Goal: Transaction & Acquisition: Purchase product/service

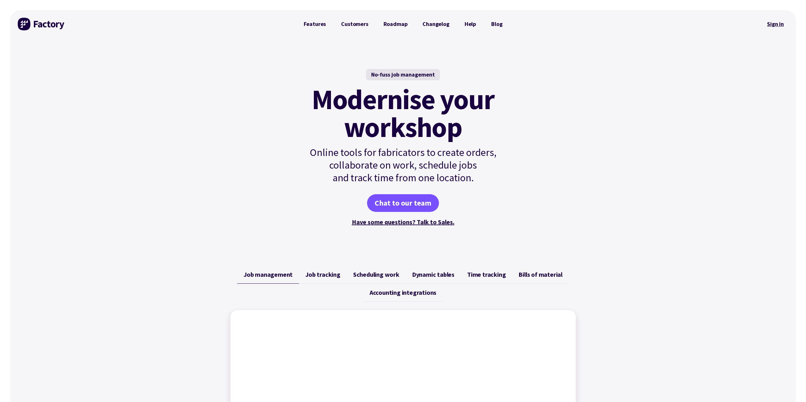
click at [784, 25] on link "Sign in" at bounding box center [776, 24] width 26 height 15
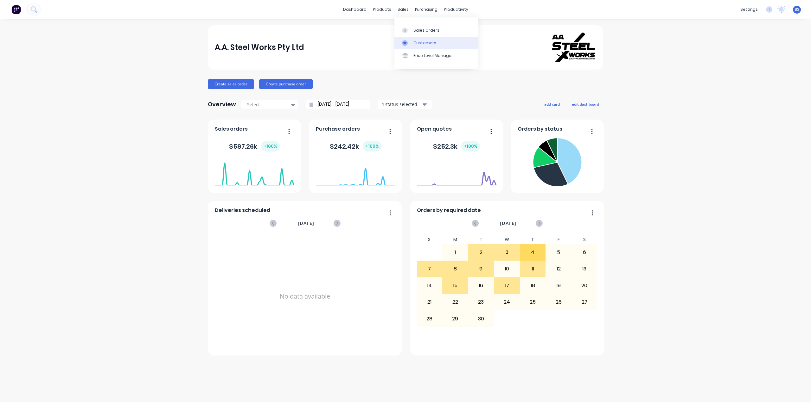
click at [418, 42] on div "Customers" at bounding box center [424, 43] width 23 height 6
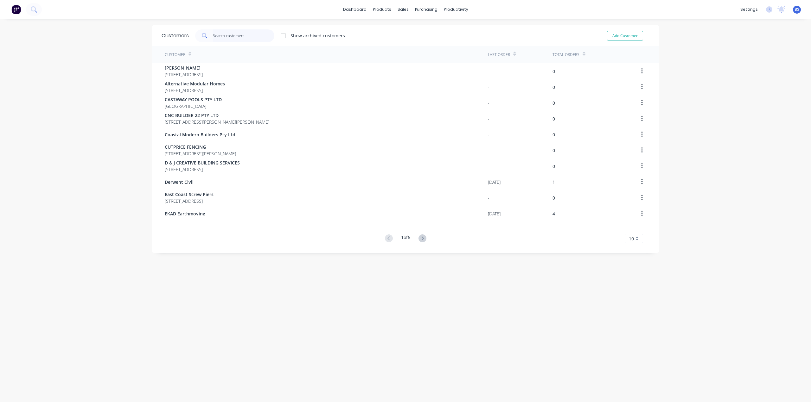
click at [238, 38] on input "text" at bounding box center [244, 35] width 62 height 13
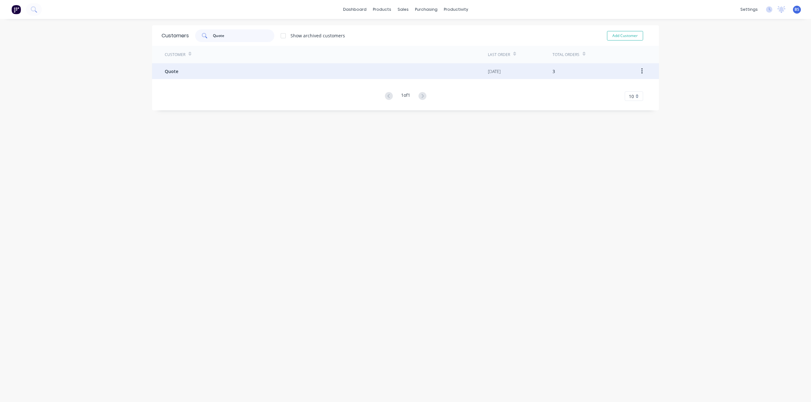
type input "Quote"
click at [165, 72] on span "Quote" at bounding box center [172, 71] width 14 height 7
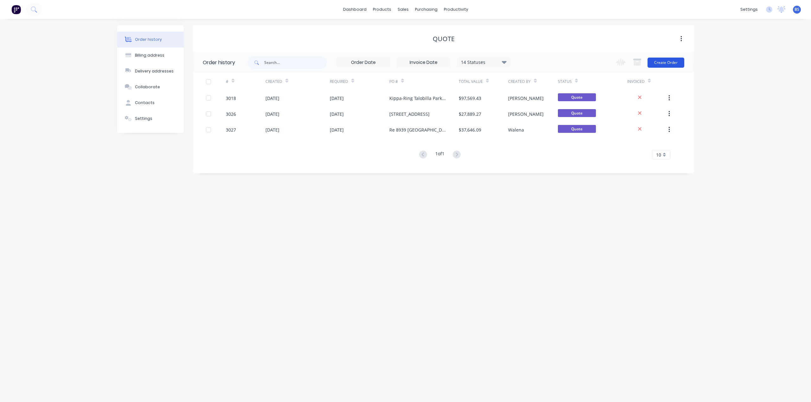
click at [676, 63] on button "Create Order" at bounding box center [665, 63] width 37 height 10
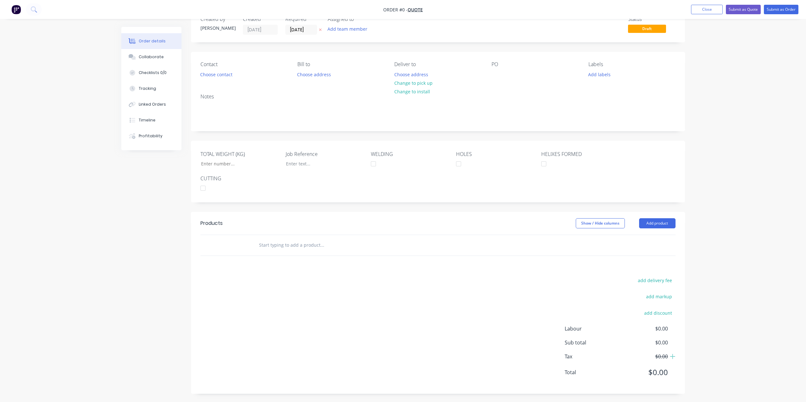
scroll to position [20, 0]
click at [654, 219] on button "Add product" at bounding box center [657, 222] width 36 height 10
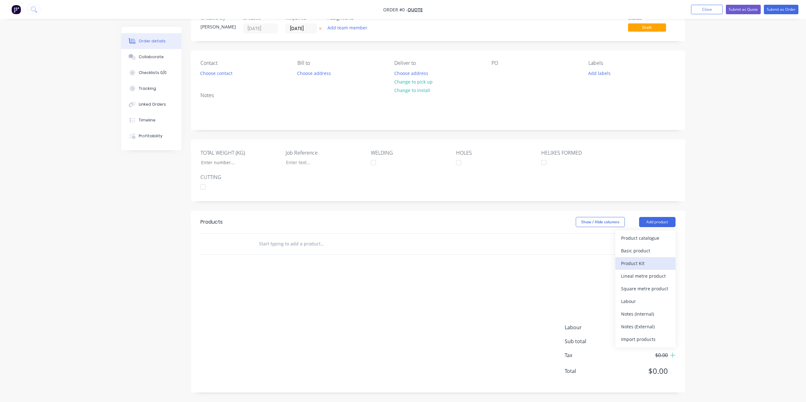
click at [642, 265] on div "Product Kit" at bounding box center [645, 263] width 49 height 9
click at [644, 252] on div "Standard pricing" at bounding box center [645, 250] width 49 height 9
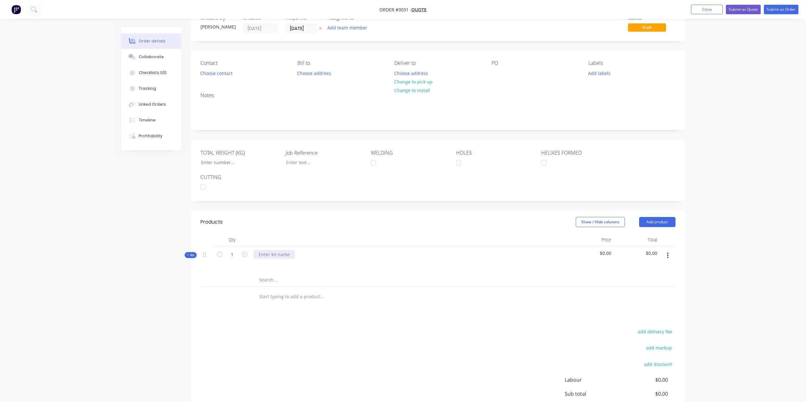
click at [282, 251] on div at bounding box center [274, 254] width 41 height 9
click at [275, 281] on input "text" at bounding box center [322, 280] width 127 height 13
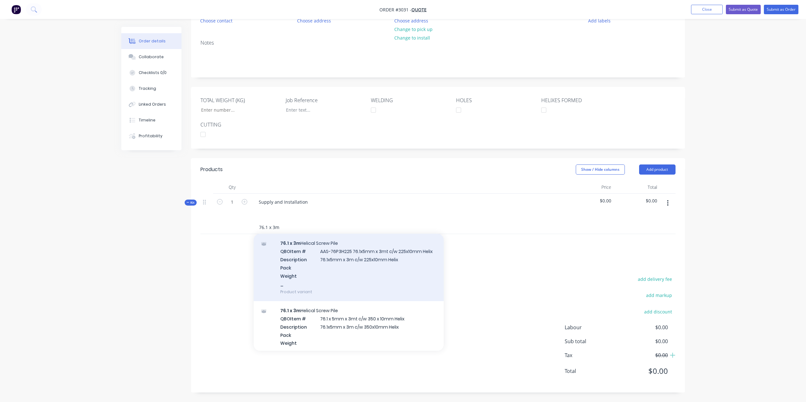
scroll to position [127, 0]
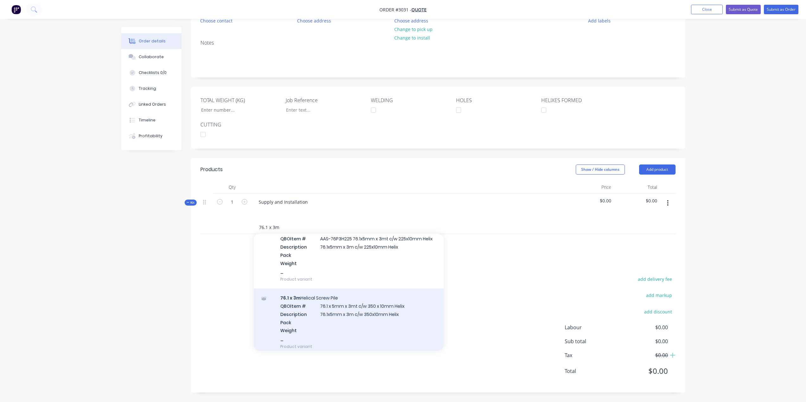
type input "76.1 x 3m"
click at [366, 314] on div "76.1 x 3m Helical Screw Pile QBO Item # 76.1 x 5mm x 3mt c/w 350 x 10mm Helix D…" at bounding box center [349, 322] width 190 height 67
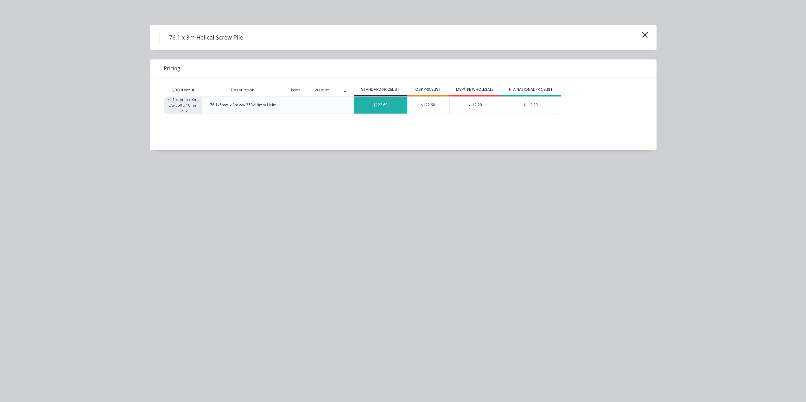
click at [380, 104] on div "$122.60" at bounding box center [380, 105] width 53 height 17
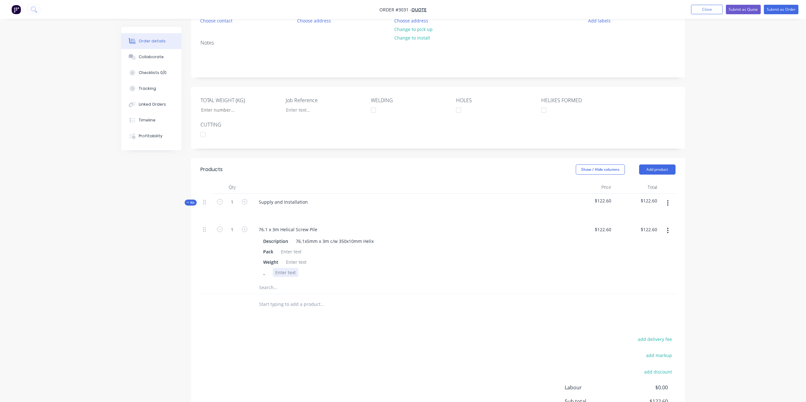
click at [297, 273] on div at bounding box center [286, 272] width 26 height 9
click at [372, 270] on div "_ Hot Dipped Galvanised" at bounding box center [408, 272] width 295 height 9
click at [269, 289] on input "text" at bounding box center [322, 288] width 127 height 13
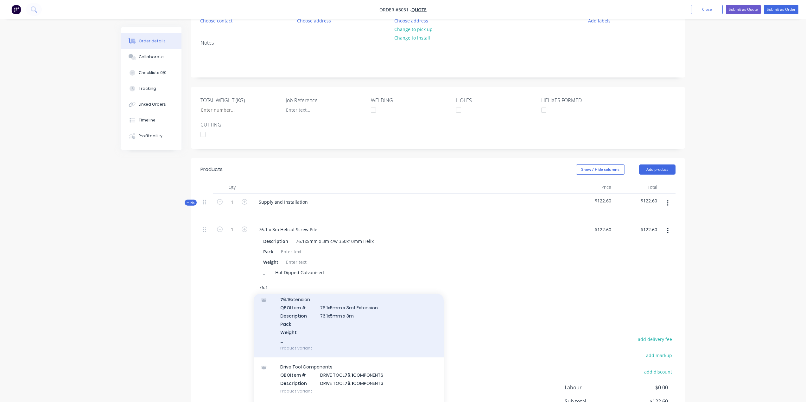
type input "76.1"
click at [341, 323] on div "76.1 Extension QBO Item # 76.1x5mm x 3mt Extension Description 76.1x5mm x 3m Pa…" at bounding box center [349, 323] width 190 height 67
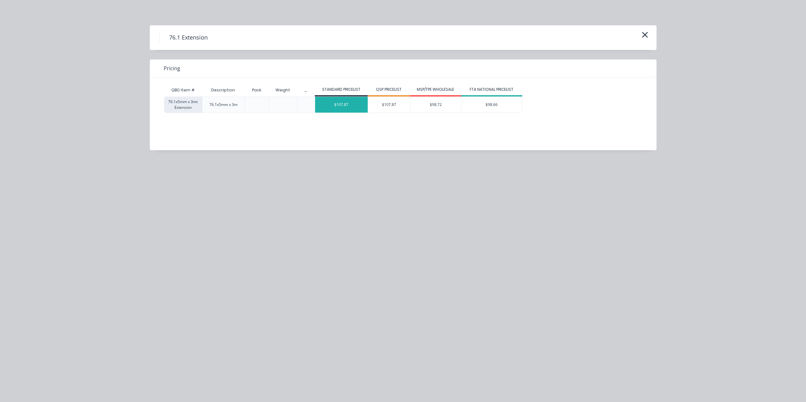
click at [350, 110] on div "$107.87" at bounding box center [341, 105] width 53 height 16
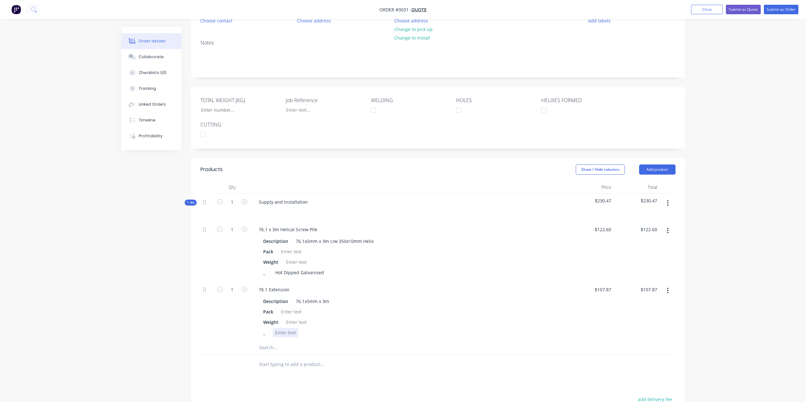
click at [289, 333] on div at bounding box center [286, 332] width 26 height 9
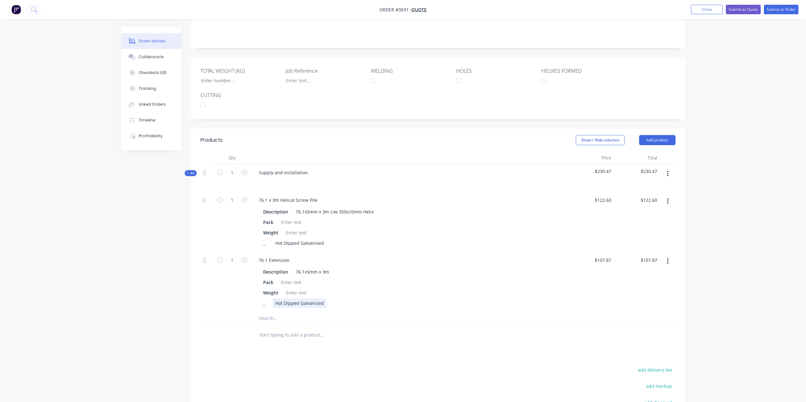
scroll to position [104, 0]
click at [274, 317] on input "text" at bounding box center [322, 316] width 127 height 13
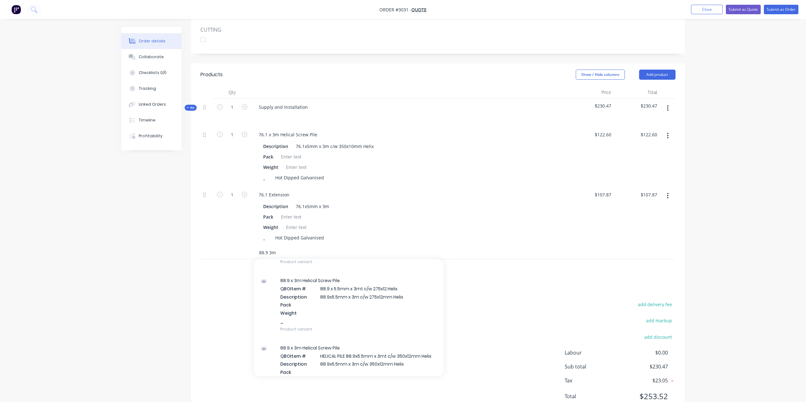
scroll to position [222, 0]
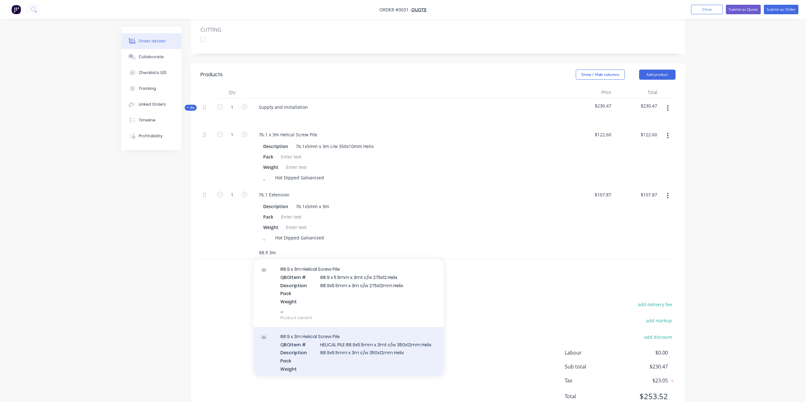
type input "88.9 3m"
click at [360, 348] on div "88.9 x 3m Helical Screw Pile QBO Item # HELICAL PILE 88.9x5.5mm x 3mt c/w 350x1…" at bounding box center [349, 360] width 190 height 67
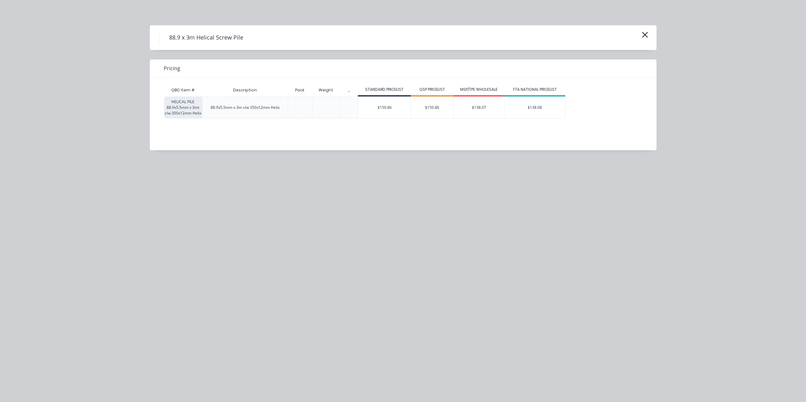
click at [384, 113] on div "$150.86" at bounding box center [384, 108] width 53 height 22
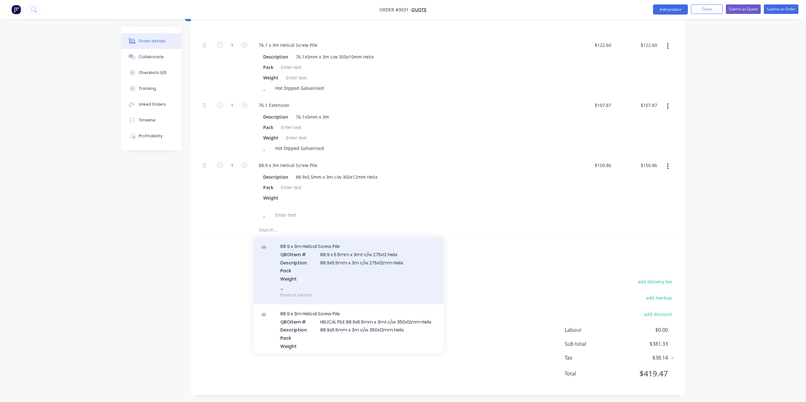
scroll to position [259, 0]
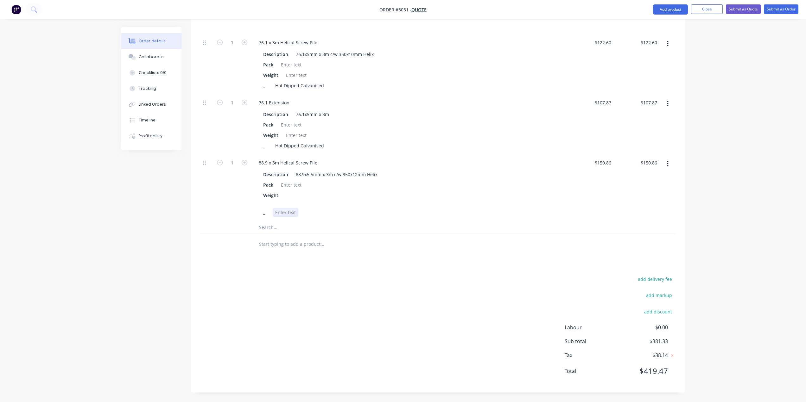
click at [283, 209] on div at bounding box center [286, 212] width 26 height 9
click at [270, 230] on input "text" at bounding box center [322, 227] width 127 height 13
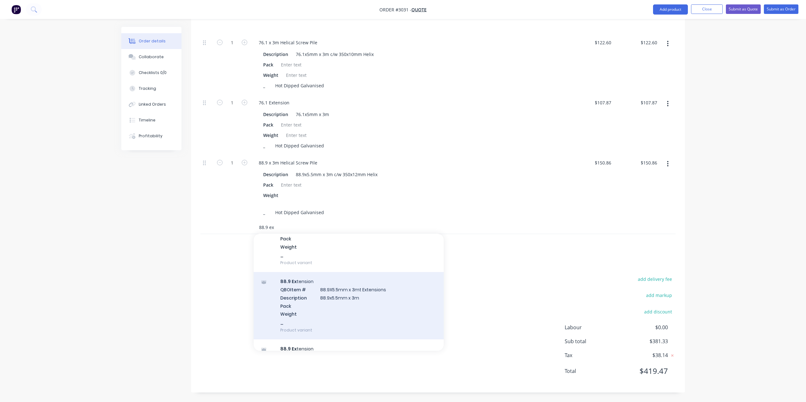
type input "88.9 ex"
click at [336, 300] on div "88.9 Ex tension QBO Item # 88.9X5.5mm x 3mt Extensions Description 88.9x5.5mm x…" at bounding box center [349, 305] width 190 height 67
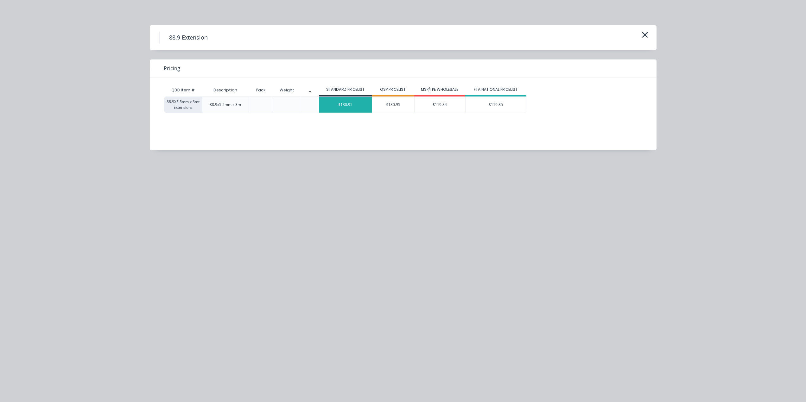
click at [350, 110] on div "$130.95" at bounding box center [345, 105] width 53 height 16
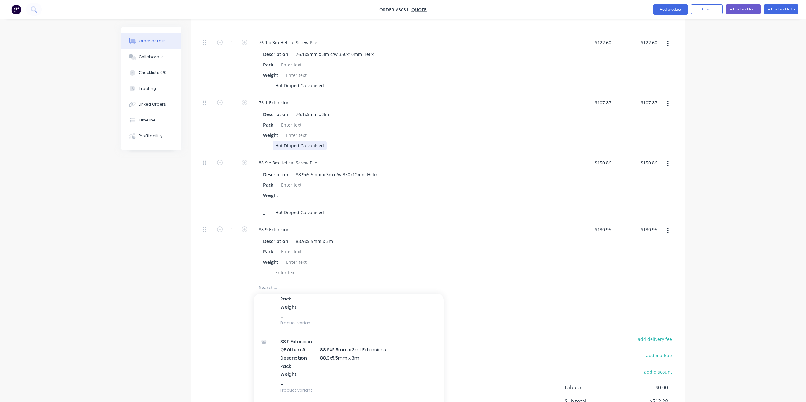
click at [464, 152] on div "76.1 Extension Description 76.1x5mm x 3m Pack Weight _ Hot Dipped Galvanised" at bounding box center [409, 124] width 317 height 60
click at [294, 270] on div at bounding box center [286, 272] width 26 height 9
click at [312, 272] on div "Hot Dipped Galvaised" at bounding box center [298, 272] width 51 height 9
click at [436, 208] on div "_ Hot Dipped Galvanised" at bounding box center [408, 212] width 295 height 9
click at [607, 42] on input "122.6" at bounding box center [606, 42] width 15 height 9
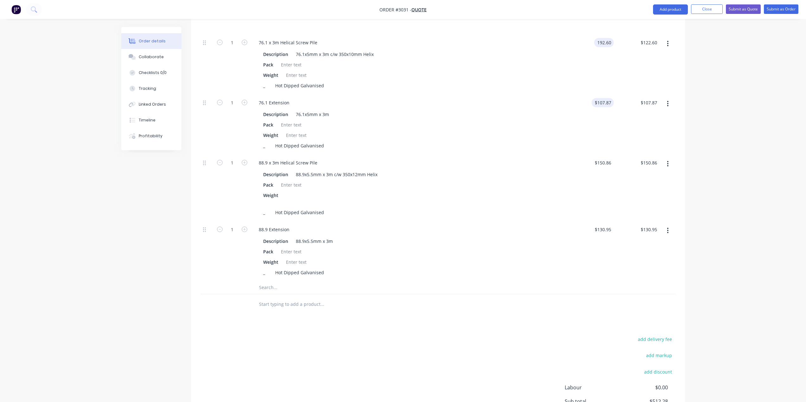
type input "$192.60"
click at [604, 105] on input "107.87" at bounding box center [605, 102] width 17 height 9
type input "$177.87"
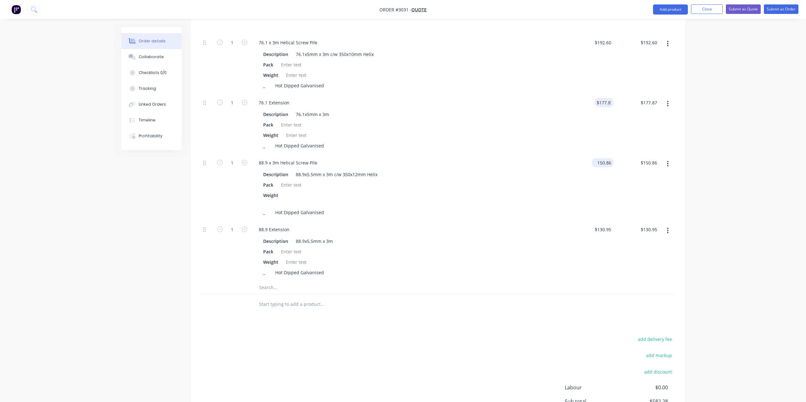
click at [606, 161] on input "150.86" at bounding box center [604, 162] width 20 height 9
type input "$220.86"
click at [604, 230] on input "130.95" at bounding box center [604, 229] width 20 height 9
type input "$200.95"
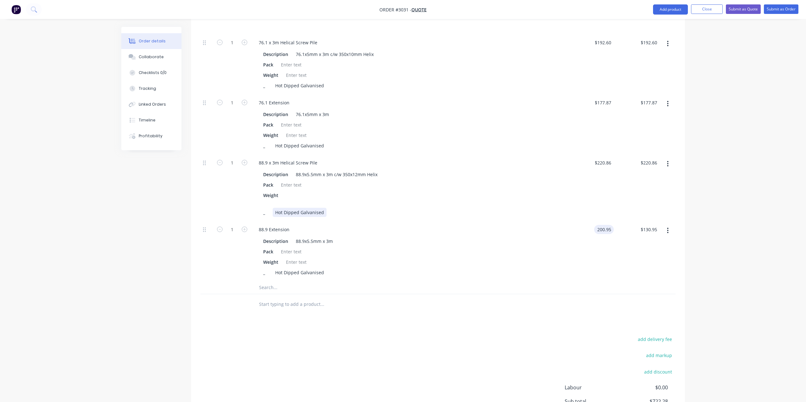
type input "$200.95"
click at [528, 208] on div "_ Hot Dipped Galvanised" at bounding box center [408, 212] width 295 height 9
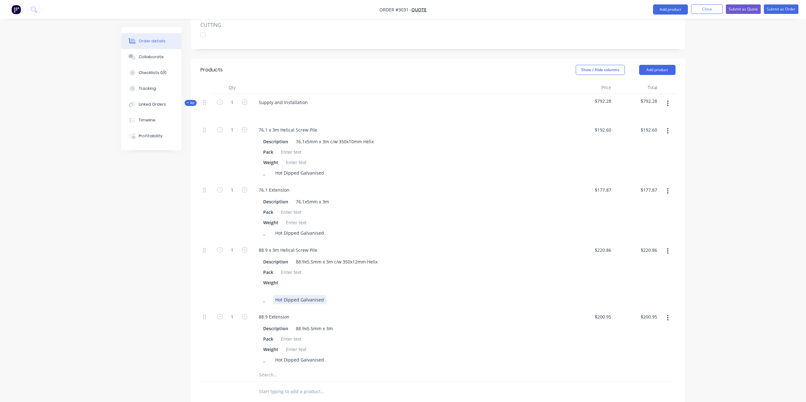
scroll to position [133, 0]
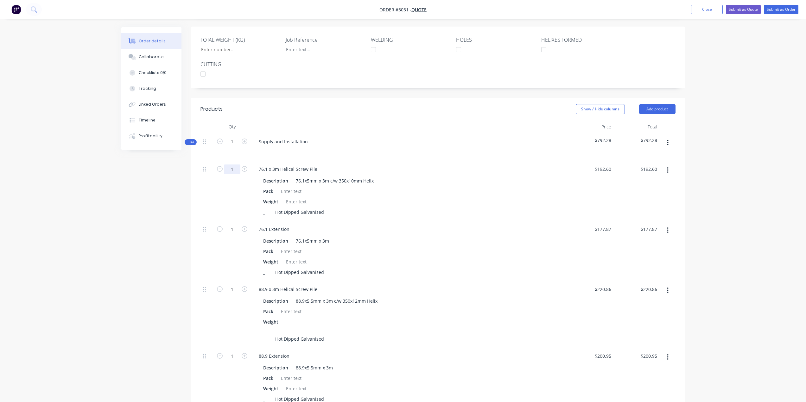
click at [232, 170] on input "1" at bounding box center [232, 169] width 16 height 9
type input "48"
type input "$9,244.80"
click at [233, 228] on input "1" at bounding box center [232, 229] width 16 height 9
type input "96"
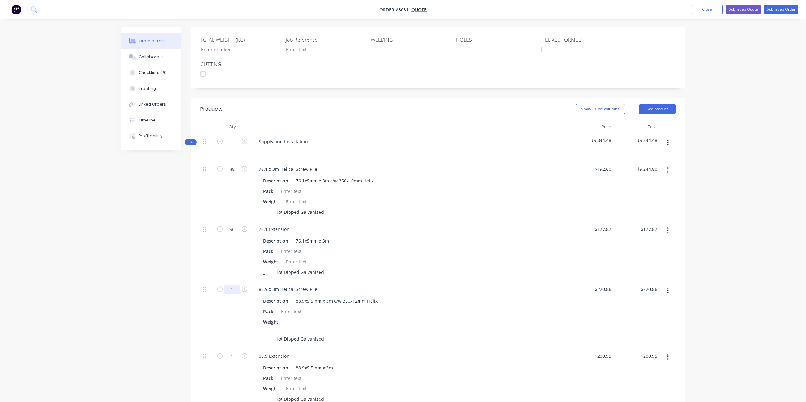
type input "$17,075.52"
click at [232, 291] on input "1" at bounding box center [232, 289] width 16 height 9
type input "64"
type input "$14,135.04"
click at [230, 358] on input "1" at bounding box center [232, 356] width 16 height 9
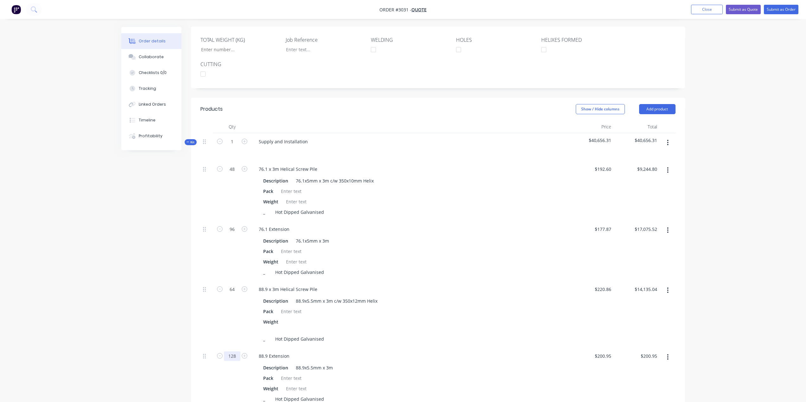
type input "128"
type input "$25,721.60"
click at [512, 330] on div "Weight" at bounding box center [408, 326] width 295 height 16
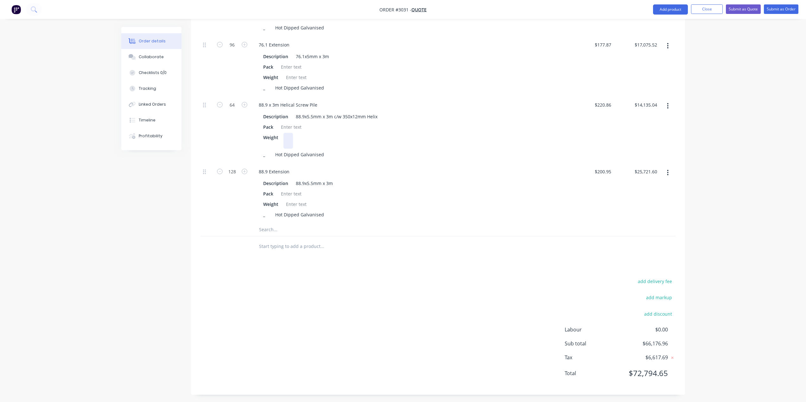
scroll to position [320, 0]
click at [277, 227] on input "text" at bounding box center [322, 227] width 127 height 13
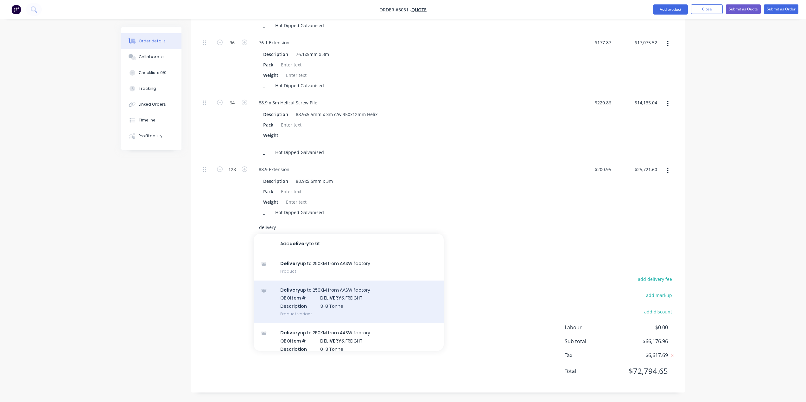
type input "delivery"
click at [349, 310] on div "Delivery up to 250KM from AASW factory QBO Item # DELIVERY & FREIGHT Descriptio…" at bounding box center [349, 302] width 190 height 43
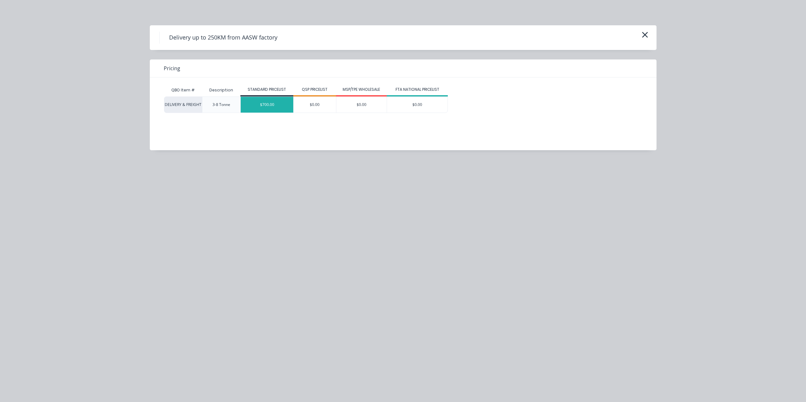
click at [271, 108] on div "$700.00" at bounding box center [267, 105] width 53 height 16
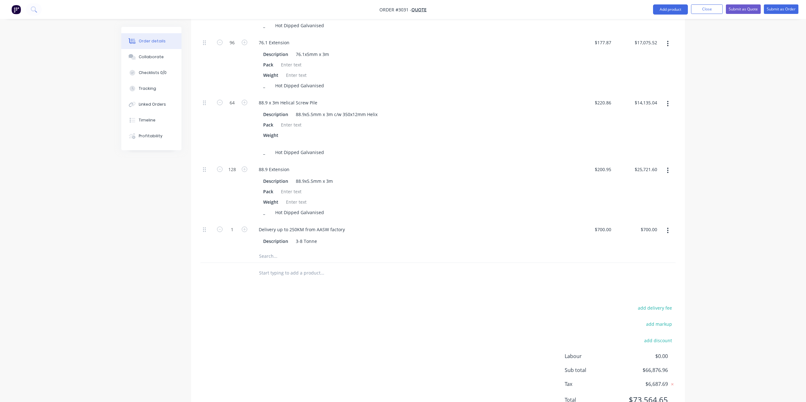
click at [278, 255] on input "text" at bounding box center [322, 256] width 127 height 13
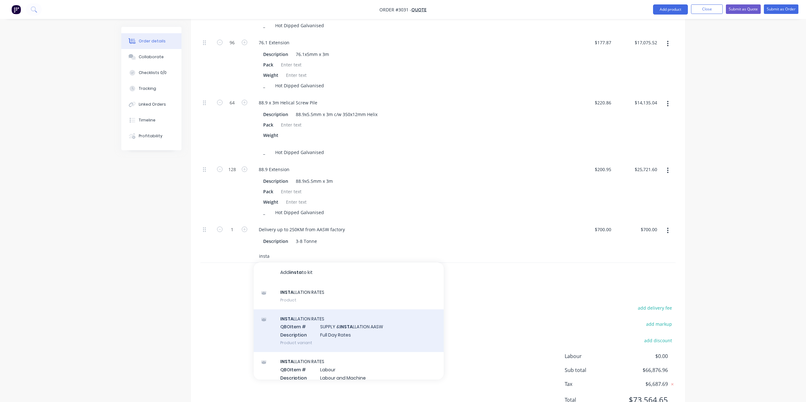
type input "insta"
click at [339, 332] on div "INSTA LLATION RATES QBO Item # SUPPLY & INSTA LLATION AASW Description Full Day…" at bounding box center [349, 331] width 190 height 43
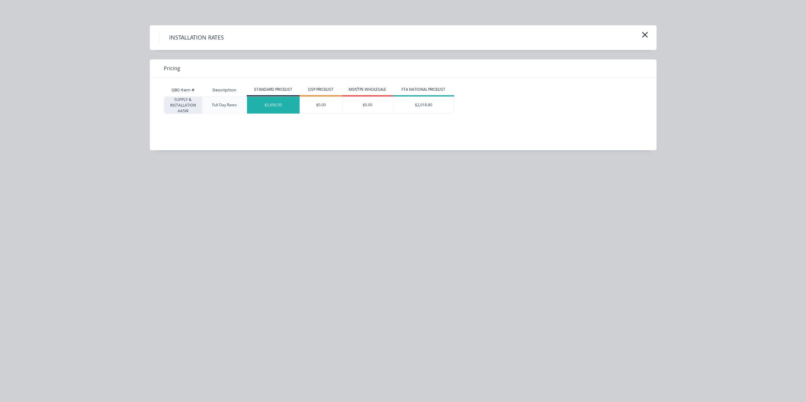
click at [269, 107] on div "$2,656.50" at bounding box center [273, 105] width 53 height 17
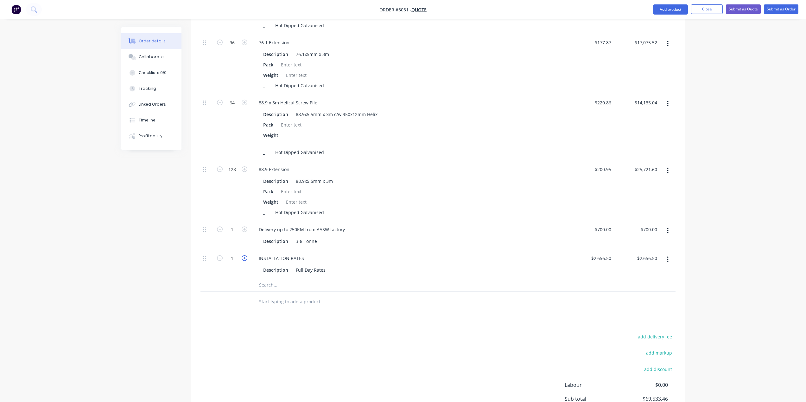
click at [246, 260] on icon "button" at bounding box center [245, 259] width 6 height 6
type input "2"
type input "$5,313.00"
click at [246, 260] on icon "button" at bounding box center [245, 259] width 6 height 6
type input "3"
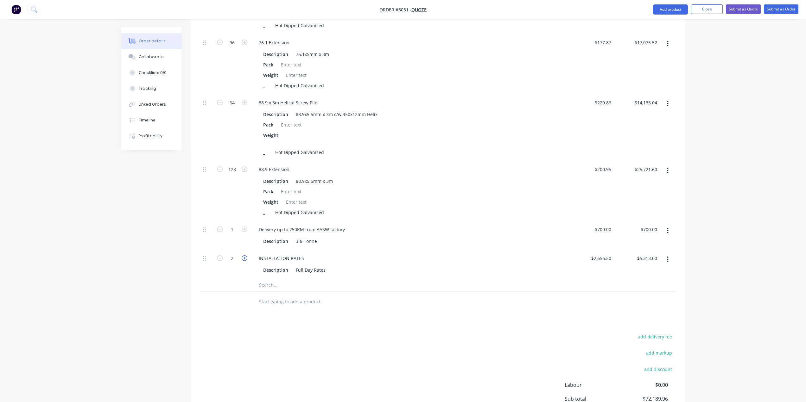
type input "$7,969.50"
click at [598, 258] on input "2656.5" at bounding box center [602, 258] width 23 height 9
type input "$3,300.00"
type input "$9,900.00"
click at [484, 248] on div "Delivery up to 250KM from AASW factory Description 3-8 Tonne" at bounding box center [409, 235] width 317 height 29
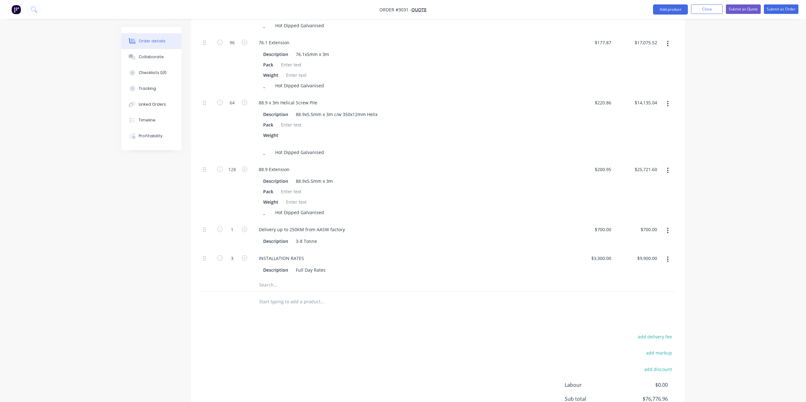
click at [270, 285] on input "text" at bounding box center [322, 285] width 127 height 13
click at [292, 288] on input "enginee" at bounding box center [322, 285] width 127 height 13
type input "e"
type input "Structural Engineering"
click at [342, 303] on button "Add Structural Engineering to kit" at bounding box center [349, 302] width 190 height 20
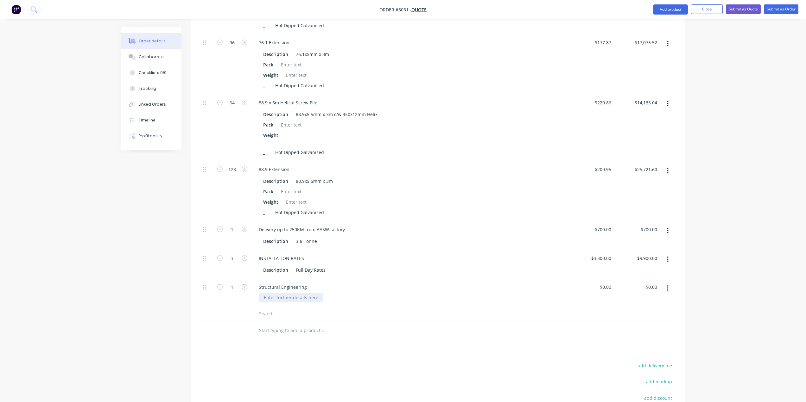
click at [299, 298] on div at bounding box center [291, 297] width 65 height 9
click at [603, 288] on div "0 0" at bounding box center [591, 293] width 46 height 29
type input "1500"
type input "3300"
type input "$1,500.00"
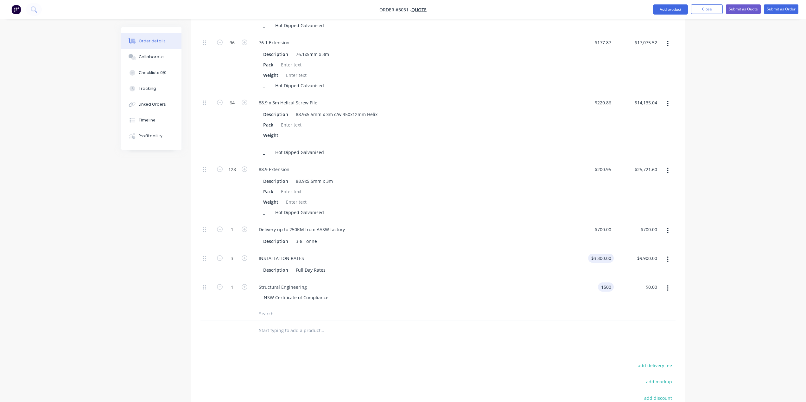
type input "$1,500.00"
click at [599, 260] on div "3300 $3,300.00" at bounding box center [601, 258] width 26 height 9
type input "$3,500.00"
type input "$10,500.00"
click at [486, 244] on div "Description 3-8 Tonne" at bounding box center [408, 241] width 295 height 9
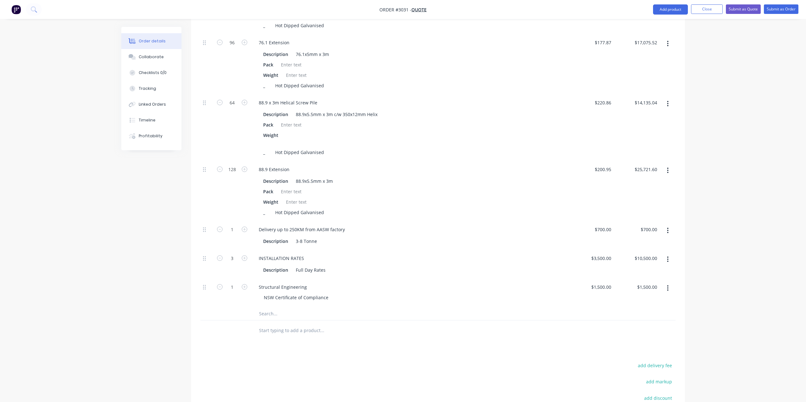
click at [274, 313] on input "text" at bounding box center [322, 314] width 127 height 13
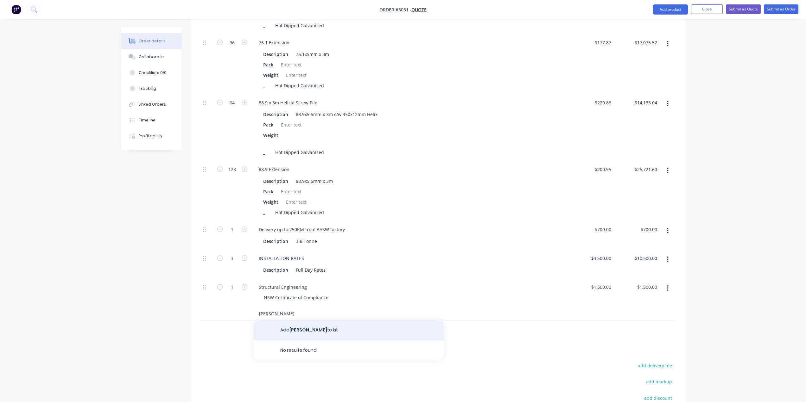
type input "[PERSON_NAME]"
click at [312, 334] on button "Add [PERSON_NAME] to kit" at bounding box center [349, 330] width 190 height 20
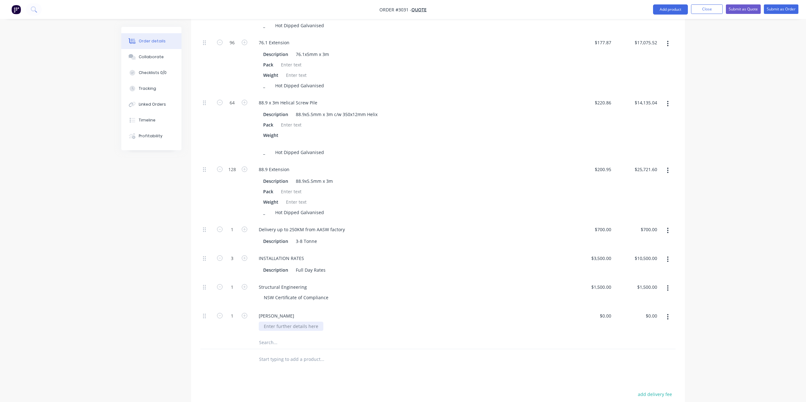
click at [300, 326] on div at bounding box center [291, 326] width 65 height 9
click at [244, 317] on icon "button" at bounding box center [245, 316] width 6 height 6
click at [222, 316] on icon "button" at bounding box center [220, 316] width 6 height 6
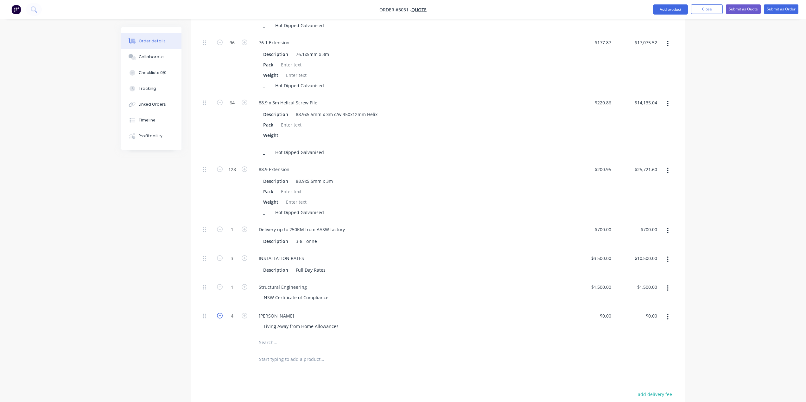
type input "3"
click at [604, 315] on div "0 $0.00" at bounding box center [605, 316] width 17 height 9
type input "1"
type input "$250.00"
type input "$750.00"
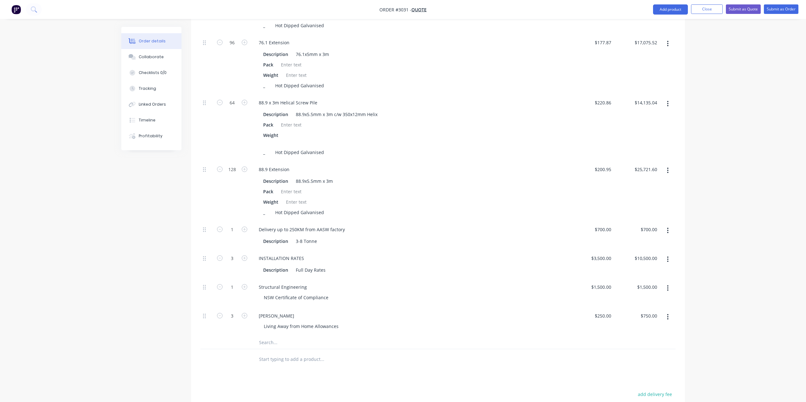
click at [424, 333] on div "[PERSON_NAME] Living Away from Home Allowances" at bounding box center [409, 322] width 317 height 29
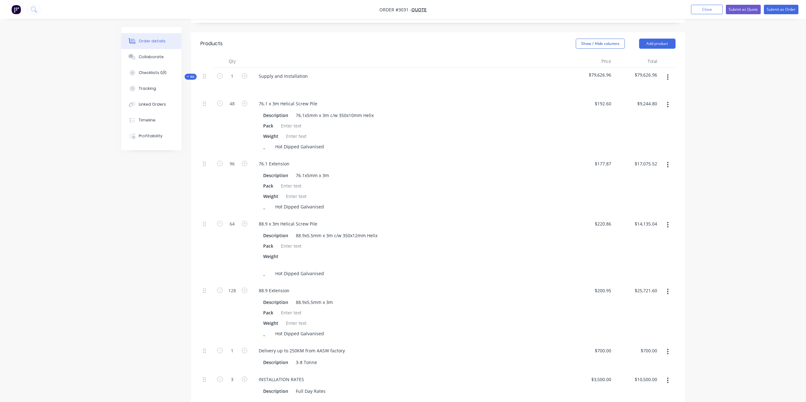
scroll to position [150, 0]
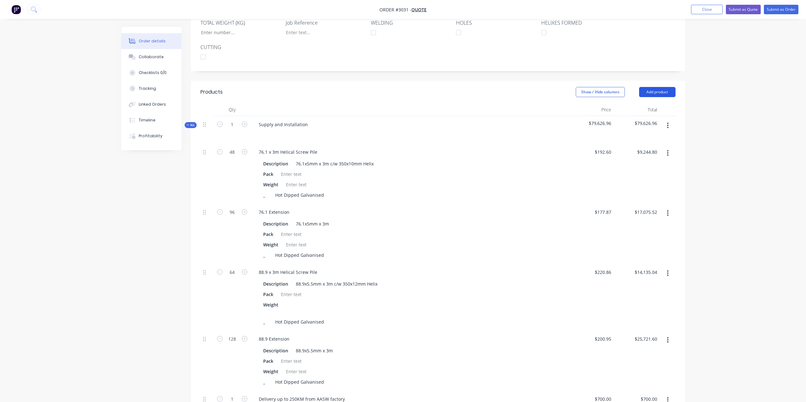
click at [664, 94] on button "Add product" at bounding box center [657, 92] width 36 height 10
click at [626, 193] on div "Notes (External)" at bounding box center [645, 196] width 49 height 9
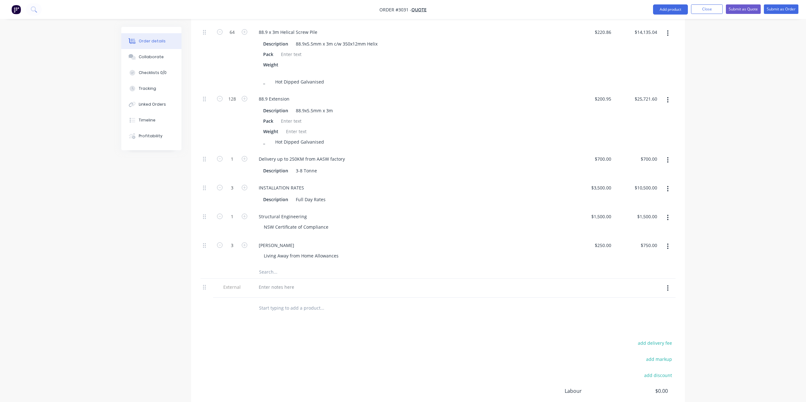
scroll to position [454, 0]
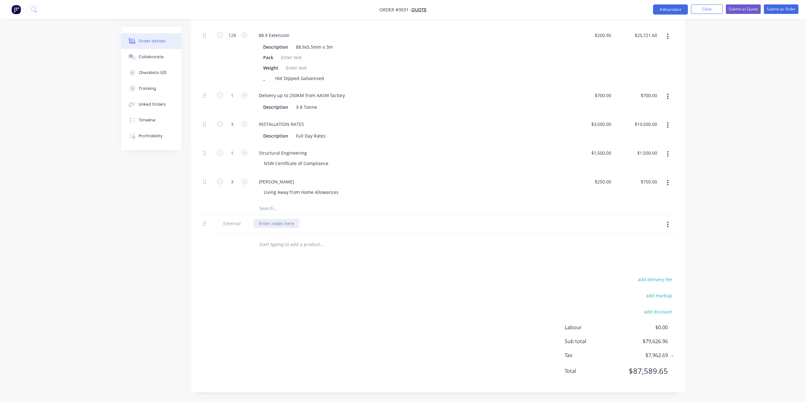
paste div
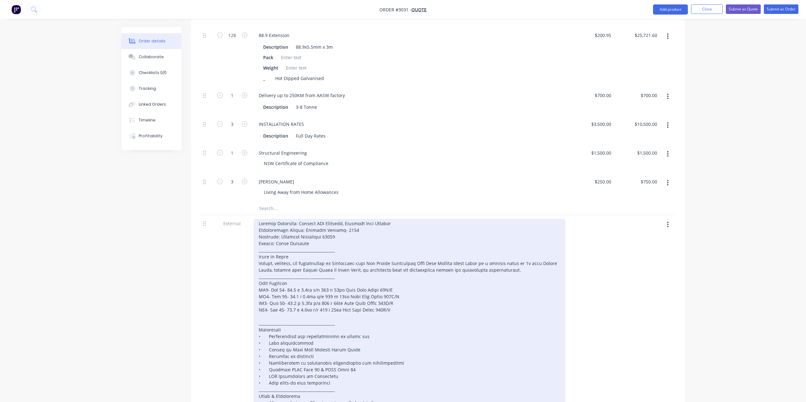
scroll to position [464, 0]
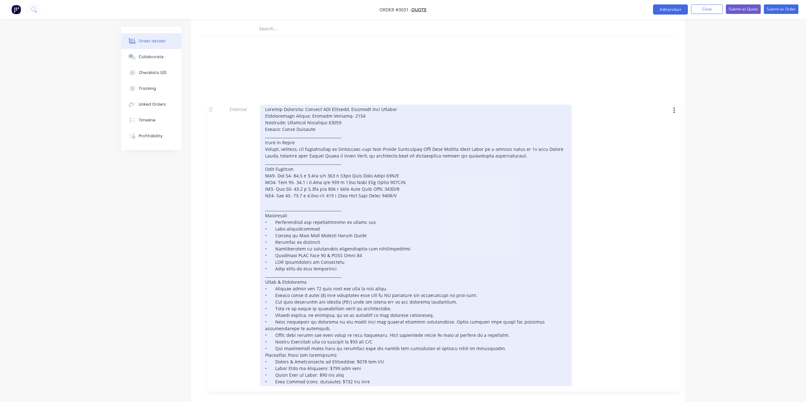
drag, startPoint x: 204, startPoint y: 224, endPoint x: 226, endPoint y: 82, distance: 144.2
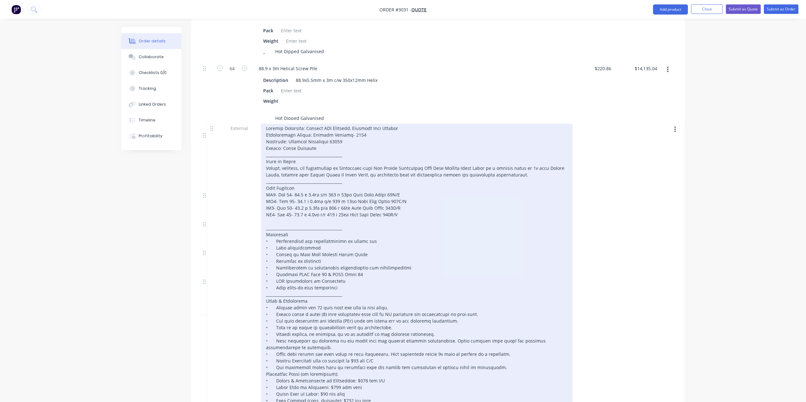
scroll to position [356, 0]
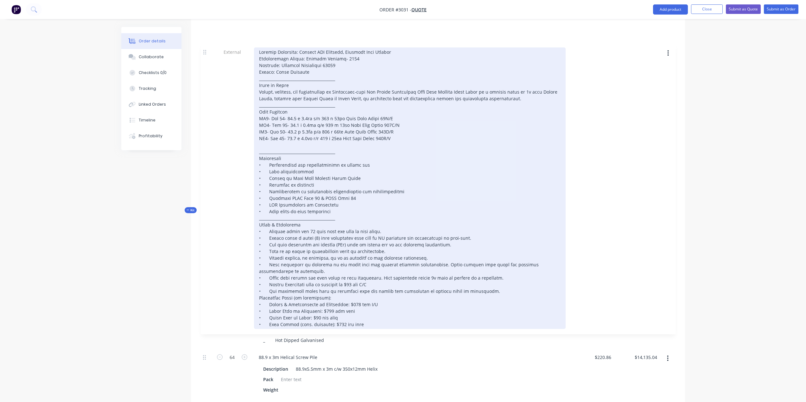
drag, startPoint x: 205, startPoint y: 331, endPoint x: 206, endPoint y: 51, distance: 279.9
click at [206, 51] on div "Kit 1 Supply and Installation $79,626.96 $79,626.96 48 76.1 x 3m Helical Screw …" at bounding box center [437, 257] width 475 height 694
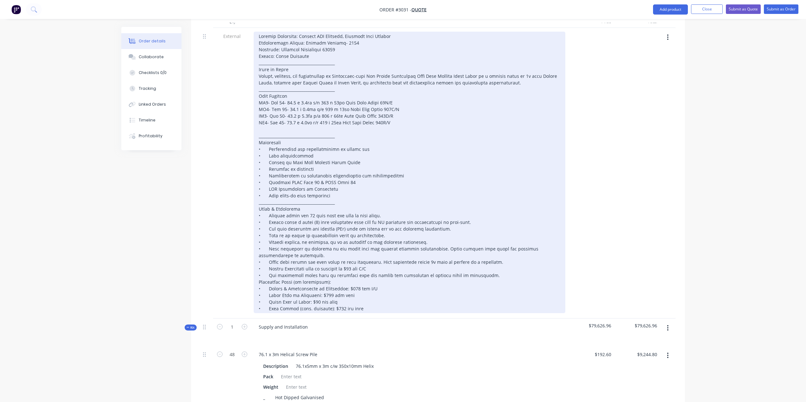
scroll to position [187, 0]
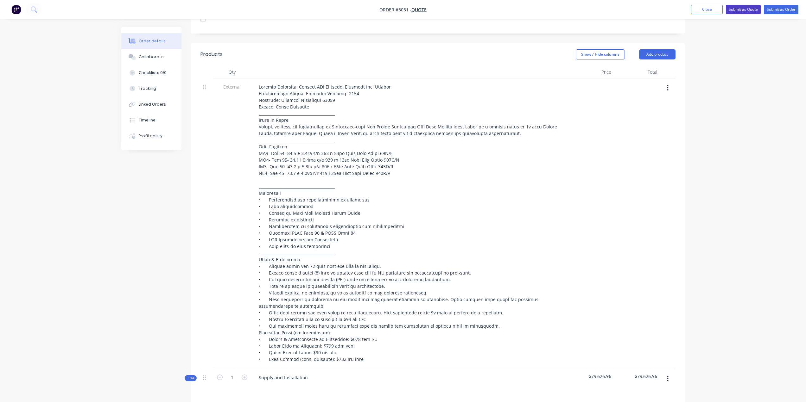
click at [742, 9] on button "Submit as Quote" at bounding box center [743, 9] width 35 height 9
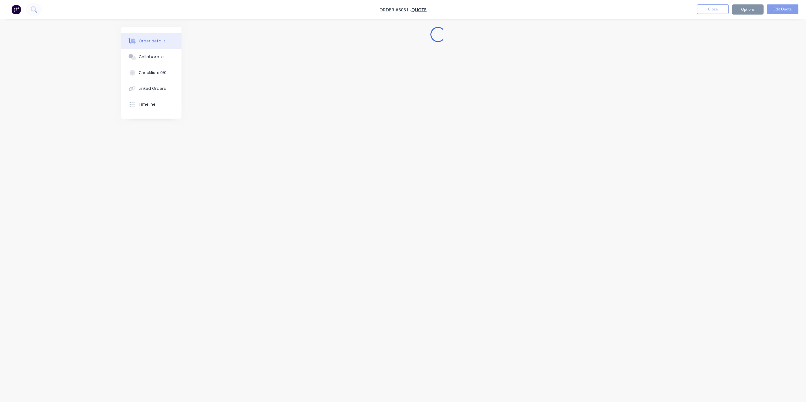
scroll to position [0, 0]
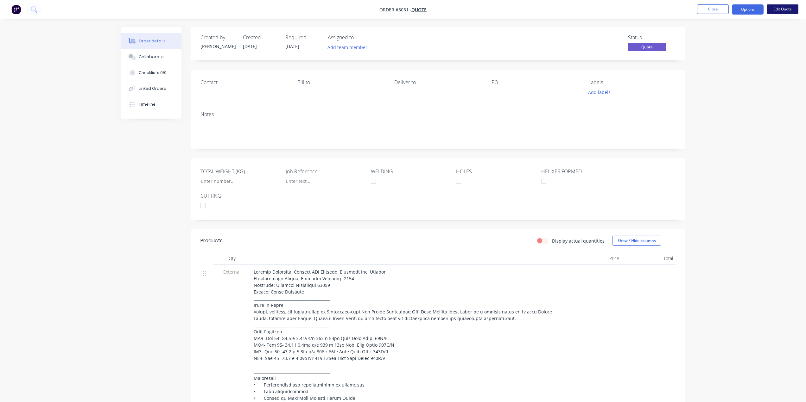
click at [775, 9] on button "Edit Quote" at bounding box center [783, 8] width 32 height 9
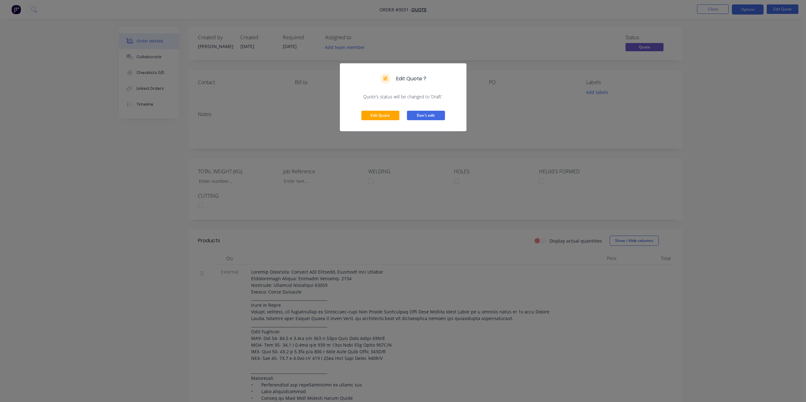
click at [420, 114] on button "Don't edit" at bounding box center [426, 115] width 38 height 9
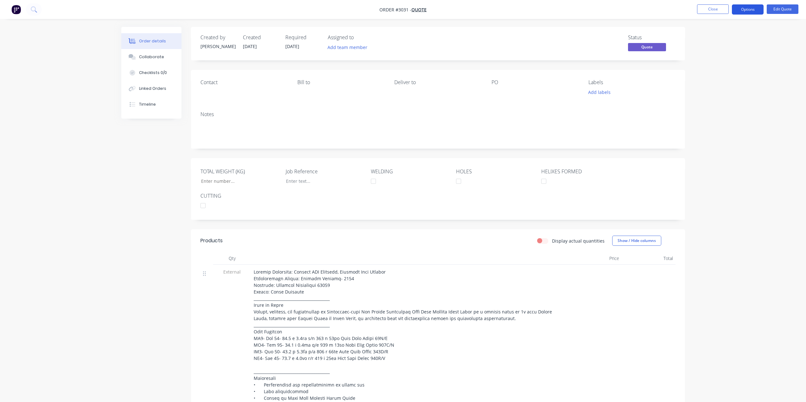
click at [750, 10] on button "Options" at bounding box center [748, 9] width 32 height 10
click at [720, 41] on div "Quote" at bounding box center [728, 38] width 58 height 9
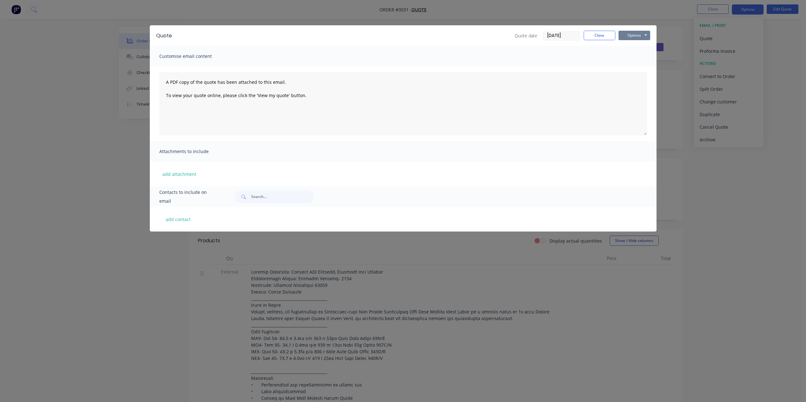
click at [629, 36] on button "Options" at bounding box center [634, 35] width 32 height 9
click at [643, 45] on button "Preview" at bounding box center [638, 46] width 41 height 10
click at [592, 34] on button "Close" at bounding box center [600, 35] width 32 height 9
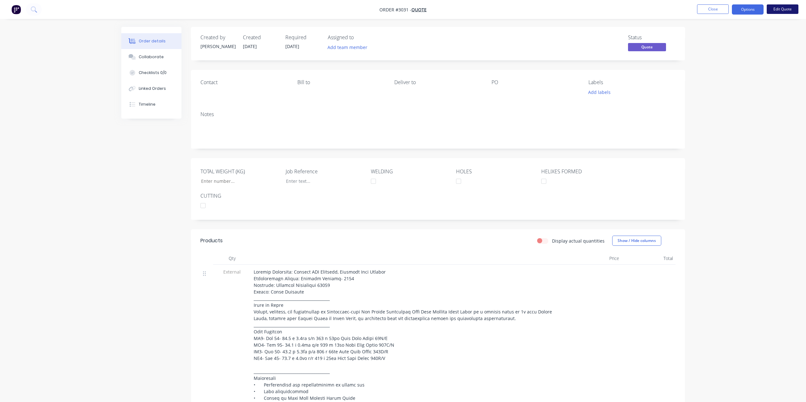
click at [777, 9] on button "Edit Quote" at bounding box center [783, 8] width 32 height 9
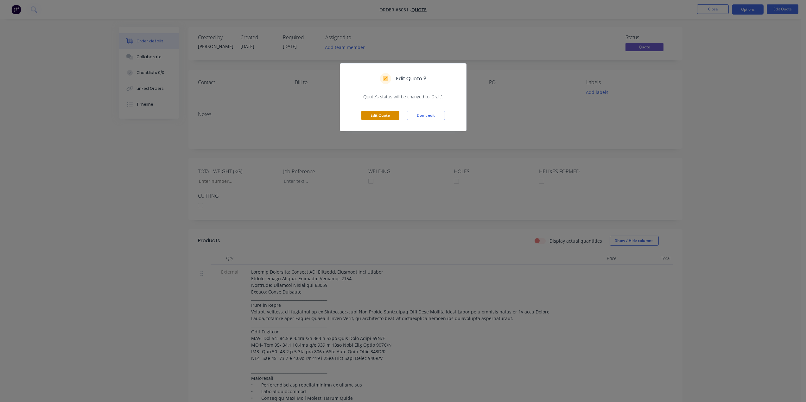
click at [387, 117] on button "Edit Quote" at bounding box center [380, 115] width 38 height 9
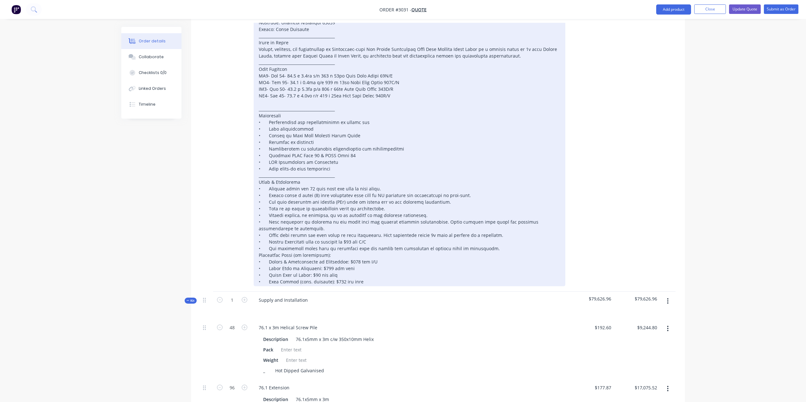
scroll to position [317, 0]
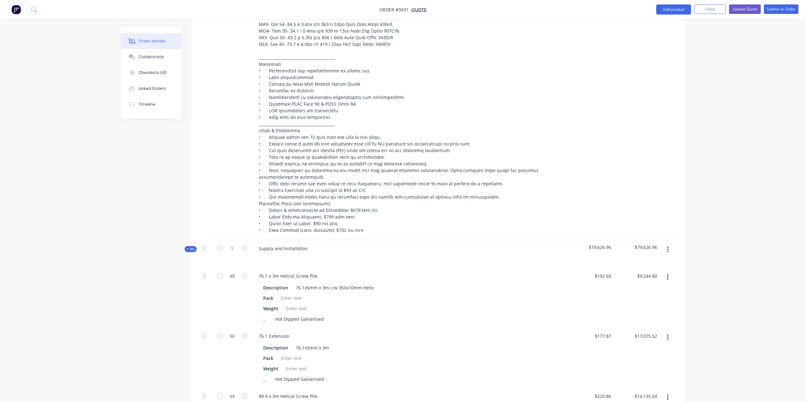
click at [187, 250] on icon at bounding box center [188, 249] width 3 height 3
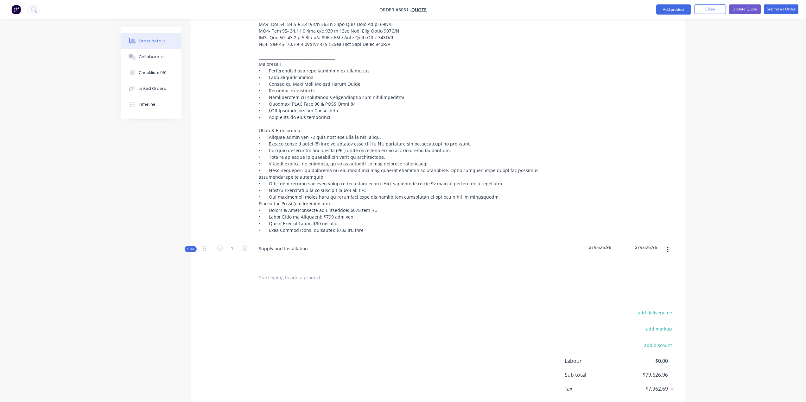
click at [194, 250] on span "Kit" at bounding box center [191, 249] width 8 height 5
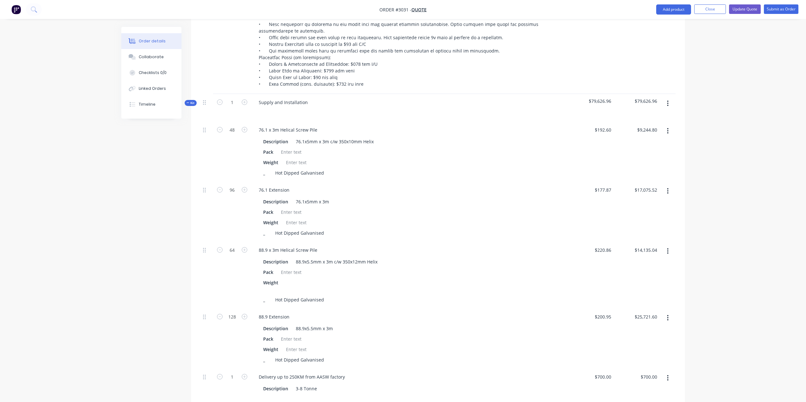
scroll to position [443, 0]
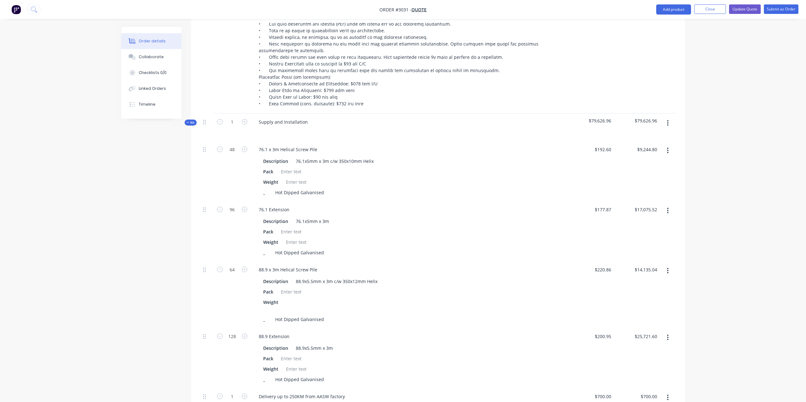
click at [193, 121] on span "Kit" at bounding box center [191, 122] width 8 height 5
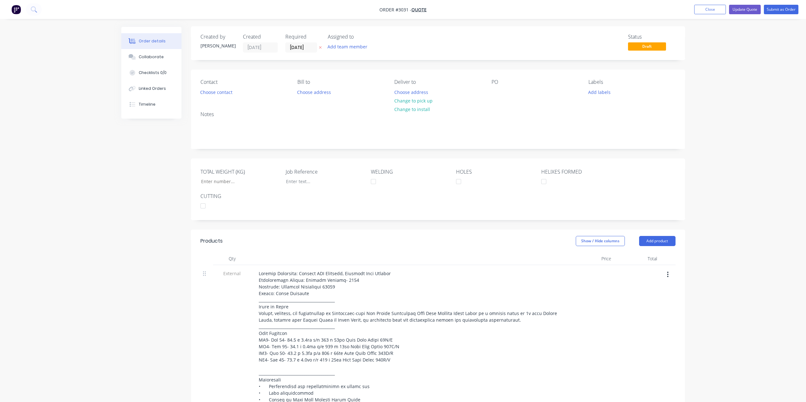
scroll to position [0, 0]
click at [741, 9] on button "Update Quote" at bounding box center [745, 9] width 32 height 9
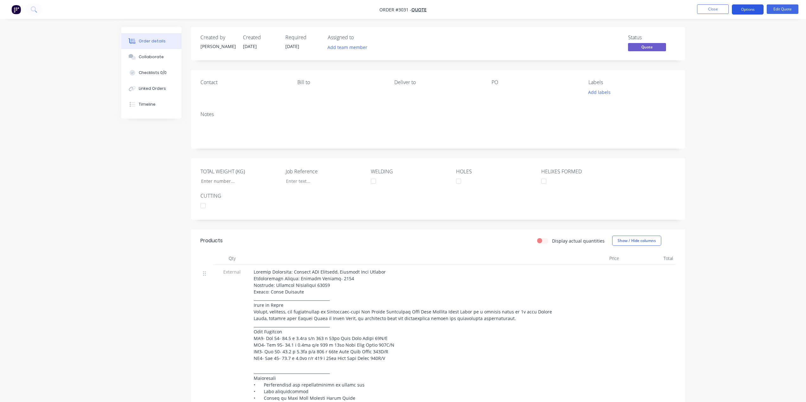
click at [744, 11] on button "Options" at bounding box center [748, 9] width 32 height 10
click at [718, 40] on div "Quote" at bounding box center [728, 38] width 58 height 9
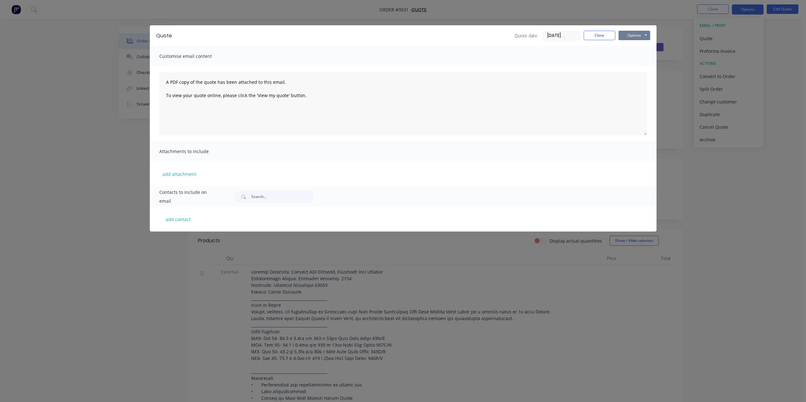
click at [630, 31] on button "Options" at bounding box center [634, 35] width 32 height 9
click at [636, 46] on button "Preview" at bounding box center [638, 46] width 41 height 10
click at [746, 141] on div "Quote Quote date [DATE] Close Options Preview Print Email Customise email conte…" at bounding box center [403, 201] width 806 height 402
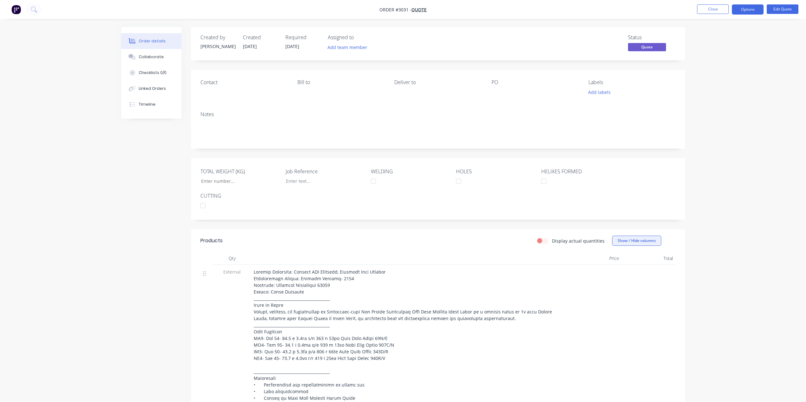
click at [635, 237] on button "Show / Hide columns" at bounding box center [636, 241] width 49 height 10
click at [569, 244] on label "Display actual quantities" at bounding box center [578, 241] width 53 height 7
click at [542, 244] on input "Display actual quantities" at bounding box center [539, 241] width 5 height 6
click at [558, 244] on label "Display actual quantities" at bounding box center [578, 241] width 53 height 7
click at [542, 244] on input "Display actual quantities" at bounding box center [539, 241] width 5 height 6
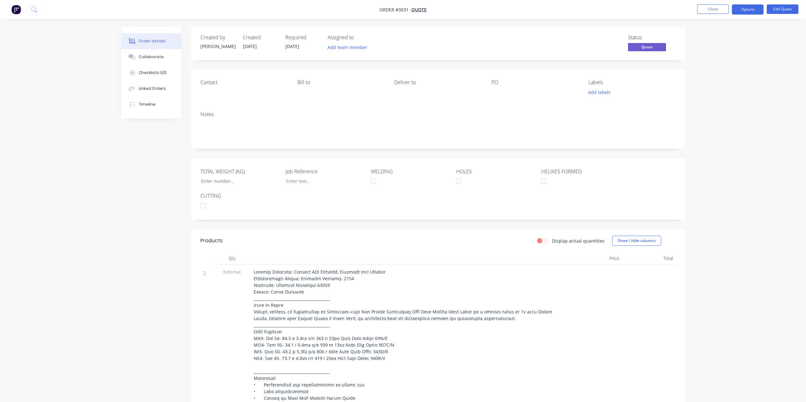
click at [558, 243] on label "Display actual quantities" at bounding box center [578, 241] width 53 height 7
click at [542, 243] on input "Display actual quantities" at bounding box center [539, 241] width 5 height 6
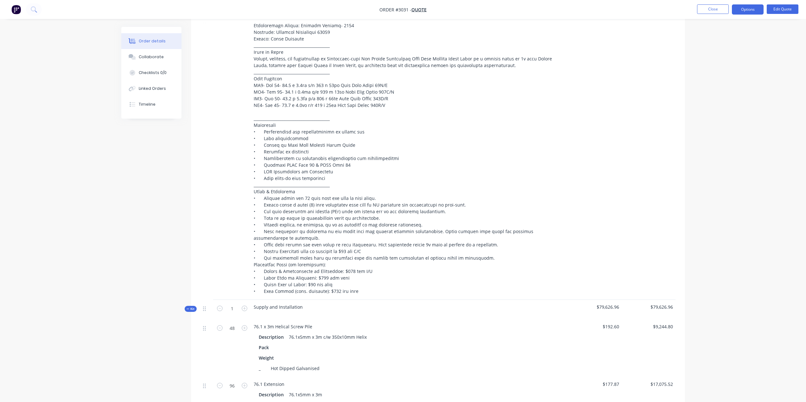
scroll to position [63, 0]
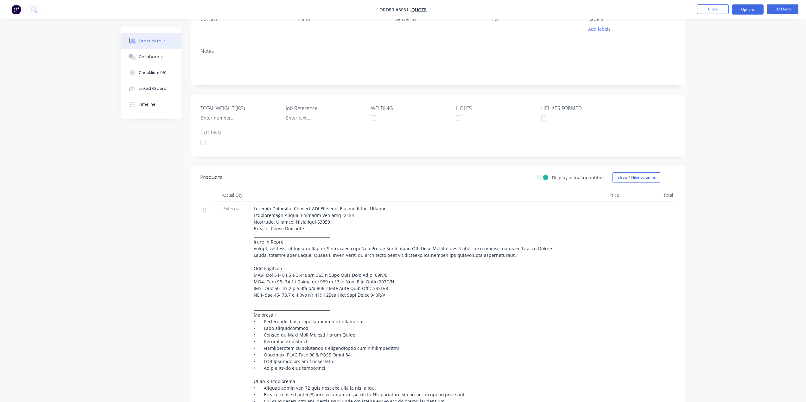
click at [589, 177] on label "Display actual quantities" at bounding box center [578, 177] width 53 height 7
click at [542, 177] on input "Display actual quantities" at bounding box center [539, 177] width 5 height 6
checkbox input "false"
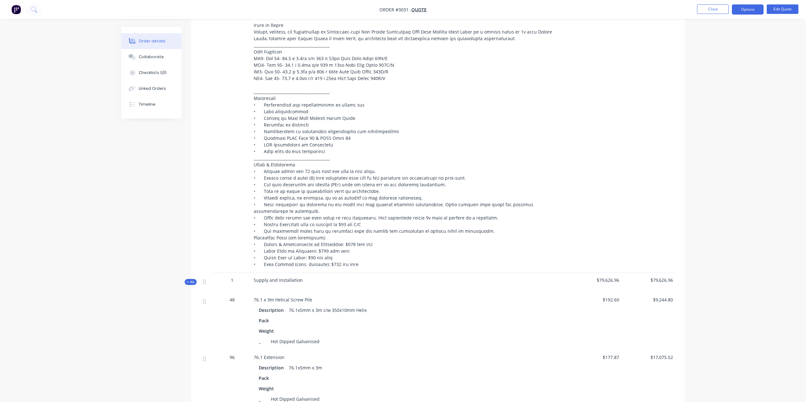
scroll to position [127, 0]
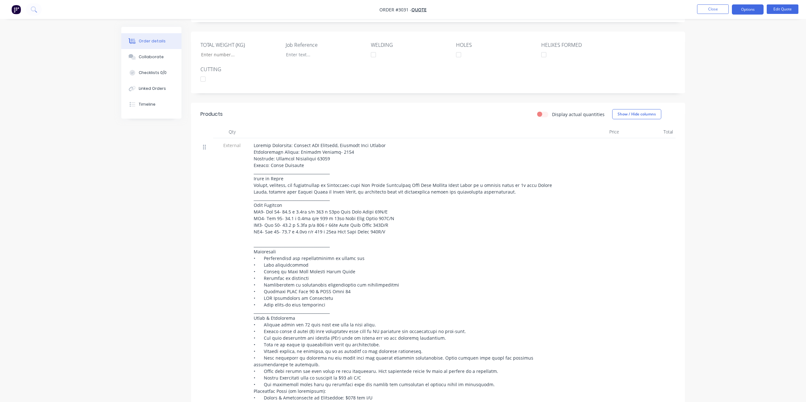
click at [206, 148] on icon at bounding box center [204, 147] width 3 height 6
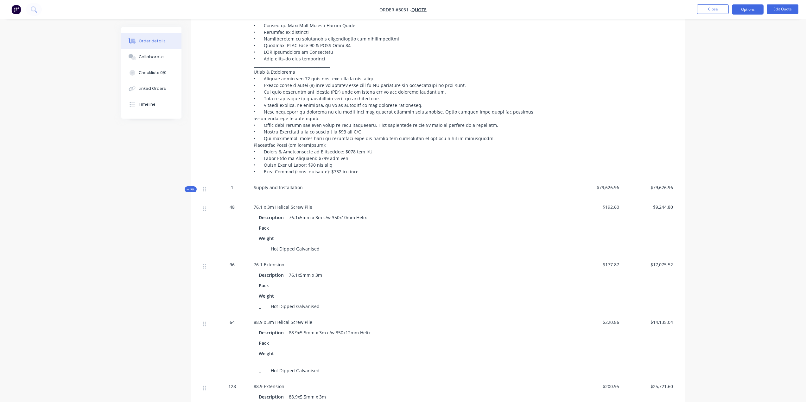
scroll to position [380, 0]
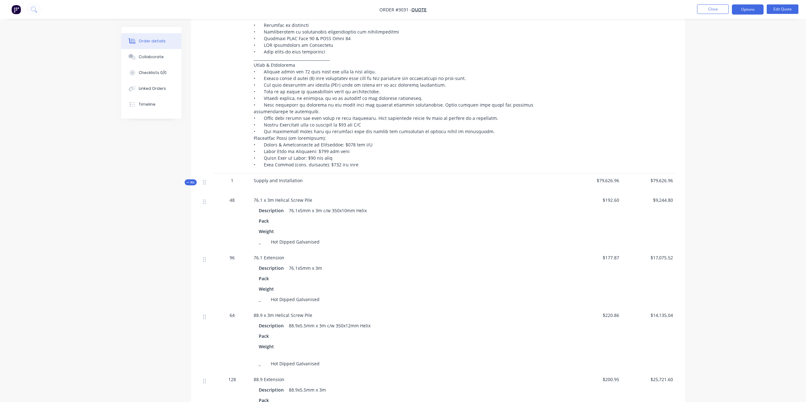
click at [187, 181] on icon at bounding box center [188, 182] width 3 height 3
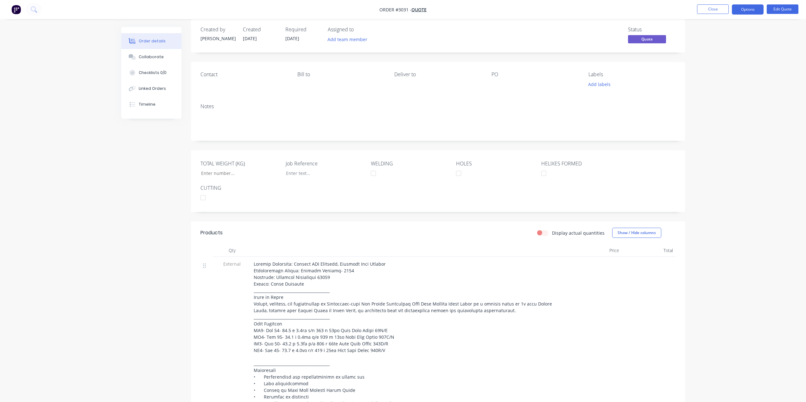
scroll to position [0, 0]
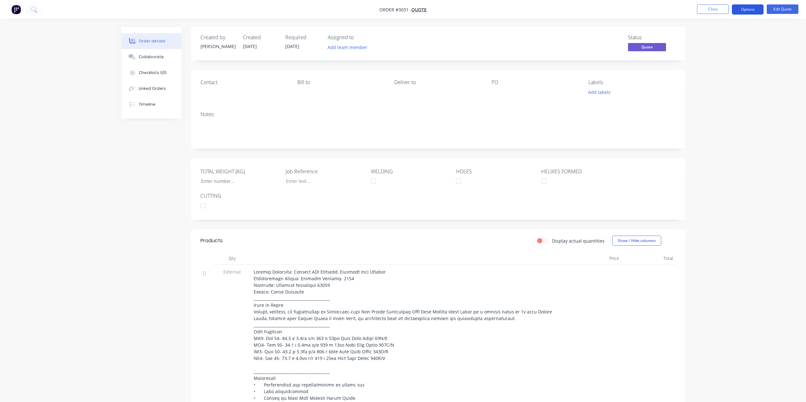
click at [759, 12] on button "Options" at bounding box center [748, 9] width 32 height 10
click at [784, 6] on button "Edit Quote" at bounding box center [783, 8] width 32 height 9
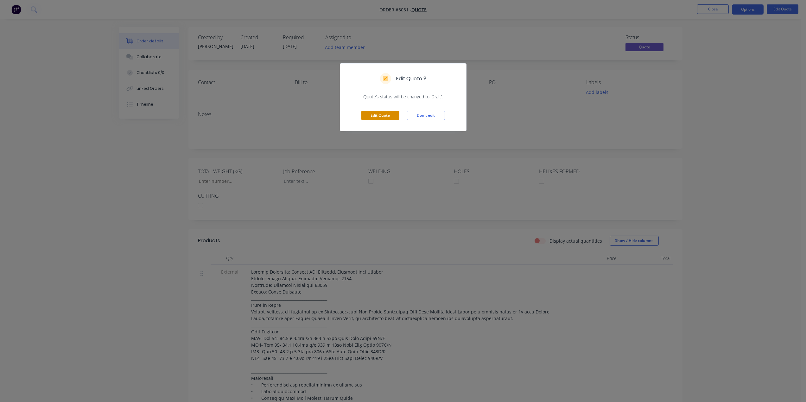
click at [389, 116] on button "Edit Quote" at bounding box center [380, 115] width 38 height 9
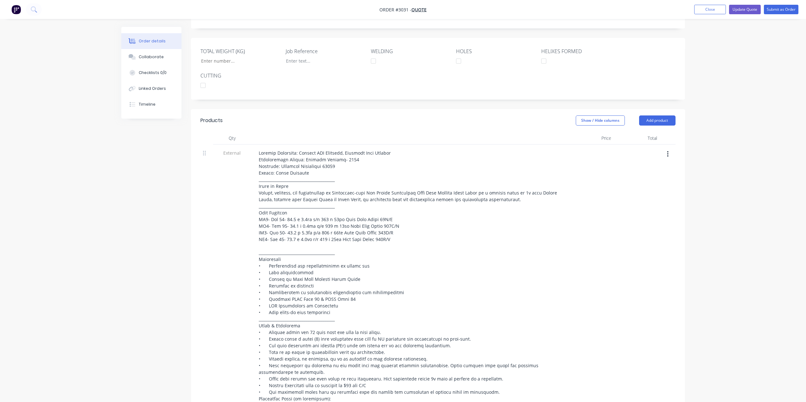
scroll to position [127, 0]
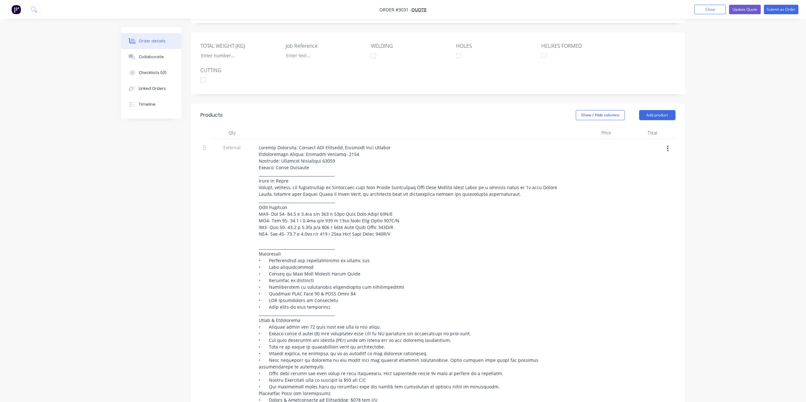
click at [669, 147] on button "button" at bounding box center [667, 148] width 15 height 11
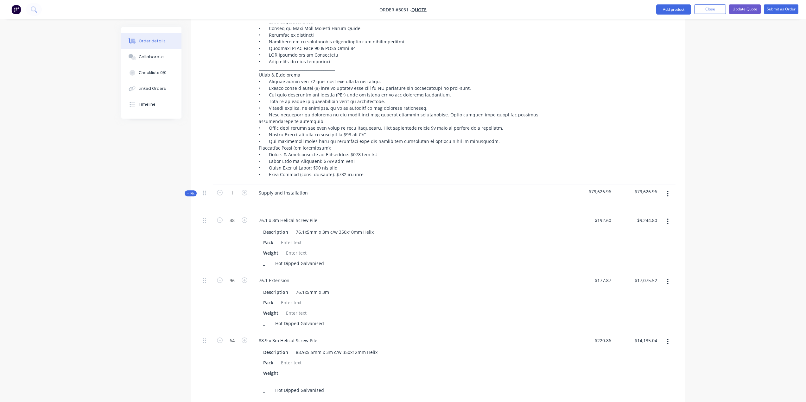
scroll to position [380, 0]
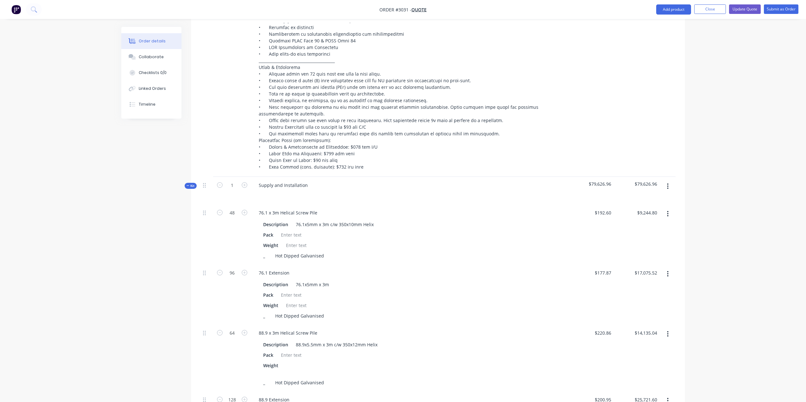
click at [666, 183] on button "button" at bounding box center [667, 186] width 15 height 11
drag, startPoint x: 204, startPoint y: 214, endPoint x: 209, endPoint y: 185, distance: 29.0
click at [209, 185] on div "Kit 1 Supply and Installation $79,626.96 $79,626.96 48 76.1 x 3m Helical Screw …" at bounding box center [437, 378] width 475 height 403
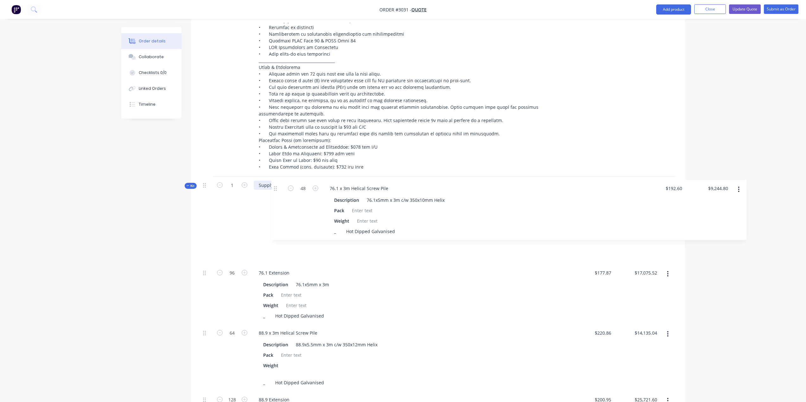
drag, startPoint x: 205, startPoint y: 212, endPoint x: 277, endPoint y: 186, distance: 76.7
click at [277, 186] on div "Kit 1 Supply and Installation $79,626.96 $79,626.96 48 76.1 x 3m Helical Screw …" at bounding box center [437, 378] width 475 height 403
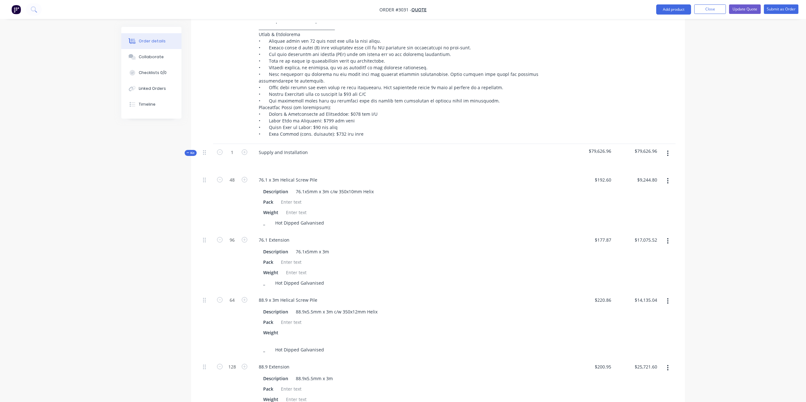
scroll to position [412, 0]
click at [666, 184] on button "button" at bounding box center [667, 182] width 15 height 11
click at [666, 155] on button "button" at bounding box center [667, 154] width 15 height 11
click at [664, 184] on div "Add product to kit" at bounding box center [645, 184] width 49 height 9
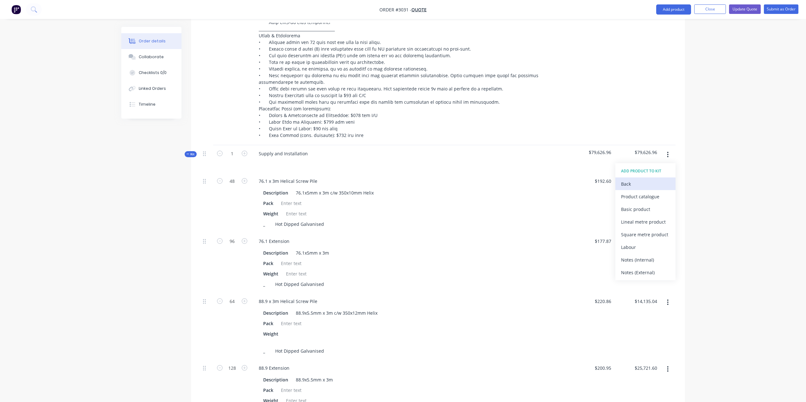
click at [637, 178] on button "Back" at bounding box center [645, 184] width 60 height 13
click at [536, 180] on div "76.1 x 3m Helical Screw Pile" at bounding box center [410, 181] width 312 height 9
click at [242, 181] on icon "button" at bounding box center [245, 181] width 6 height 6
type input "49"
type input "$9,437.40"
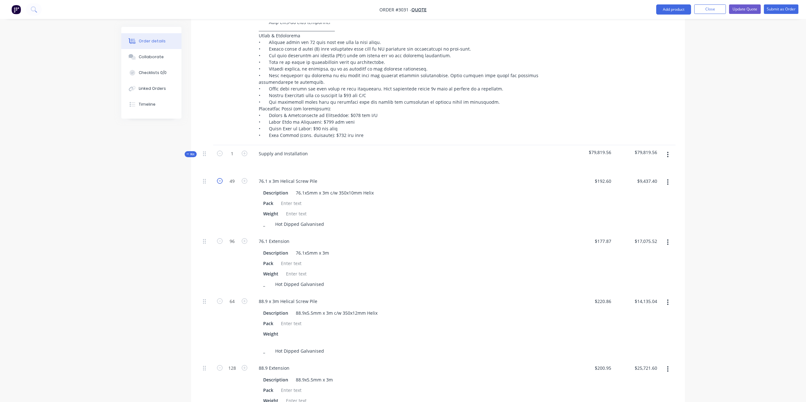
click at [219, 183] on icon "button" at bounding box center [220, 181] width 6 height 6
type input "48"
type input "$9,244.80"
click at [474, 212] on div "Weight" at bounding box center [408, 213] width 295 height 9
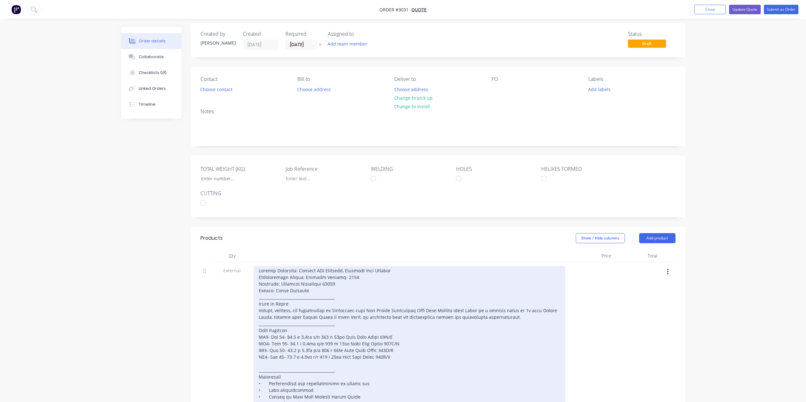
scroll to position [0, 0]
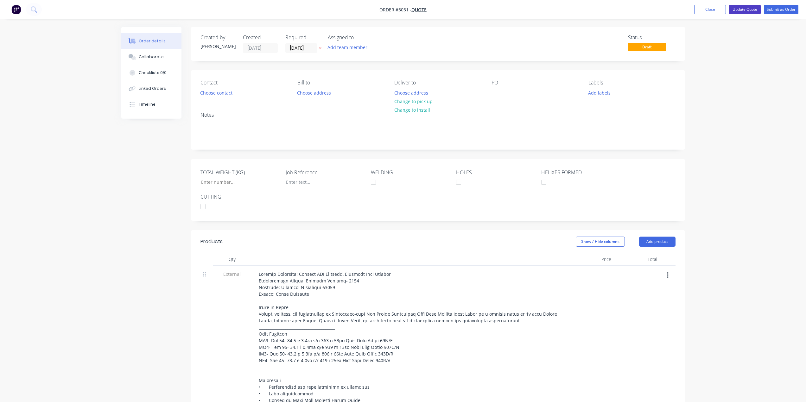
click at [746, 9] on button "Update Quote" at bounding box center [745, 9] width 32 height 9
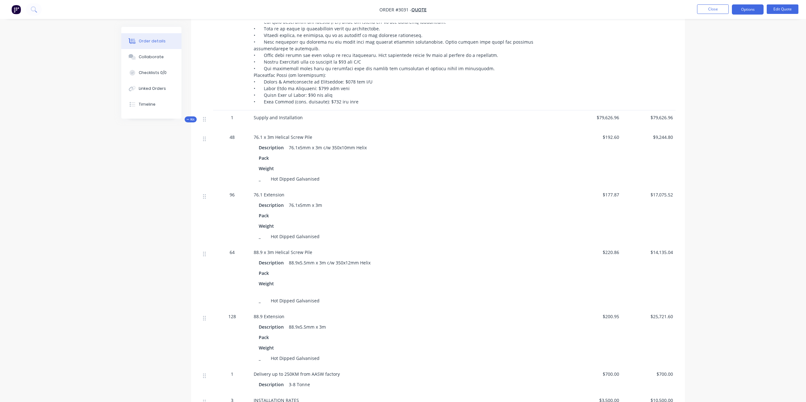
scroll to position [443, 0]
click at [294, 114] on span "Supply and Installation" at bounding box center [278, 117] width 49 height 6
click at [203, 117] on icon at bounding box center [204, 119] width 3 height 5
click at [194, 117] on span "Kit" at bounding box center [191, 119] width 8 height 5
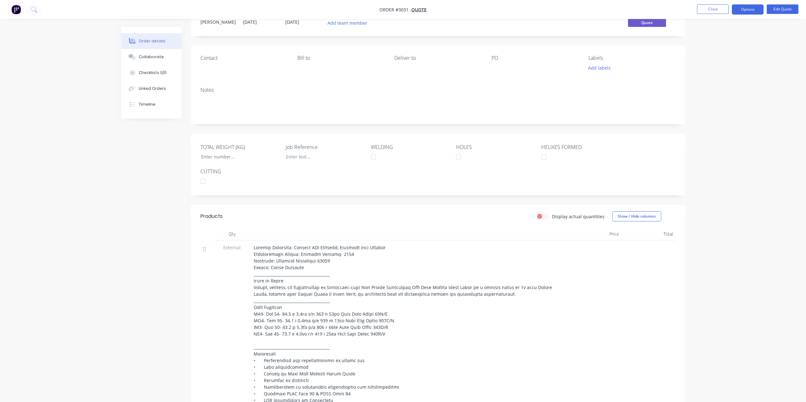
scroll to position [0, 0]
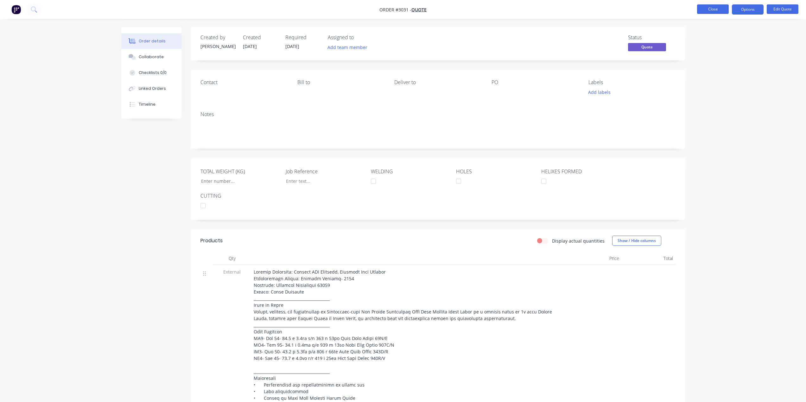
click at [709, 9] on button "Close" at bounding box center [713, 8] width 32 height 9
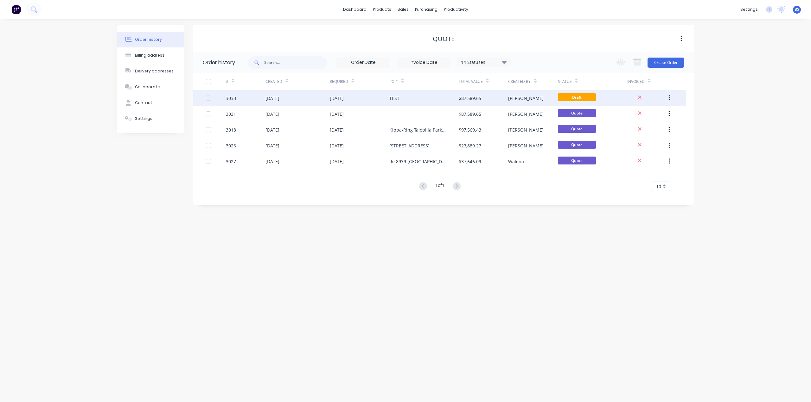
click at [394, 102] on div "TEST" at bounding box center [423, 98] width 69 height 16
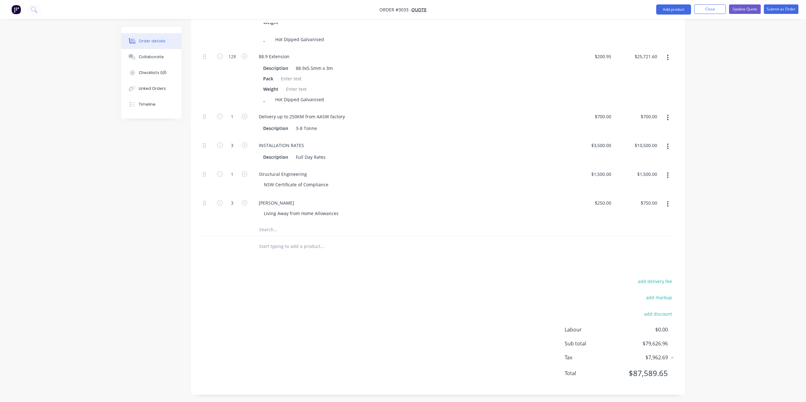
scroll to position [726, 0]
click at [282, 223] on input "text" at bounding box center [322, 227] width 127 height 13
click at [278, 239] on input "text" at bounding box center [322, 244] width 127 height 13
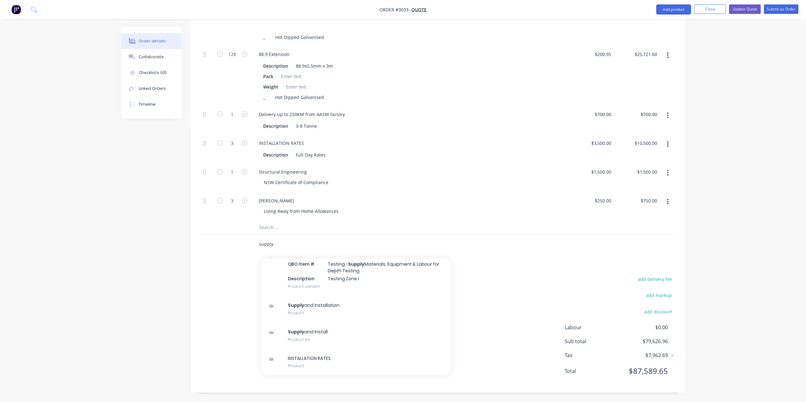
type input "supply"
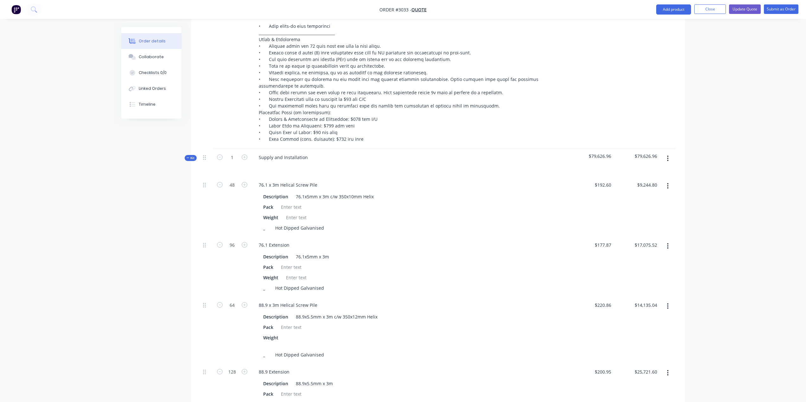
scroll to position [412, 0]
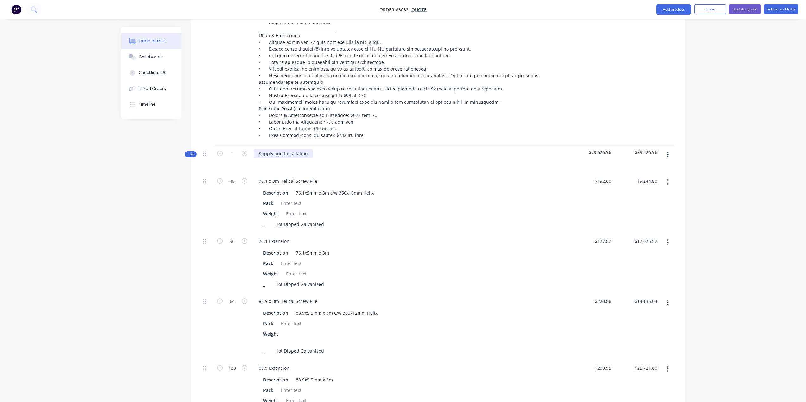
click at [297, 154] on div "Supply and Installation" at bounding box center [283, 153] width 59 height 9
click at [494, 168] on div "Supply and Installation" at bounding box center [409, 159] width 317 height 28
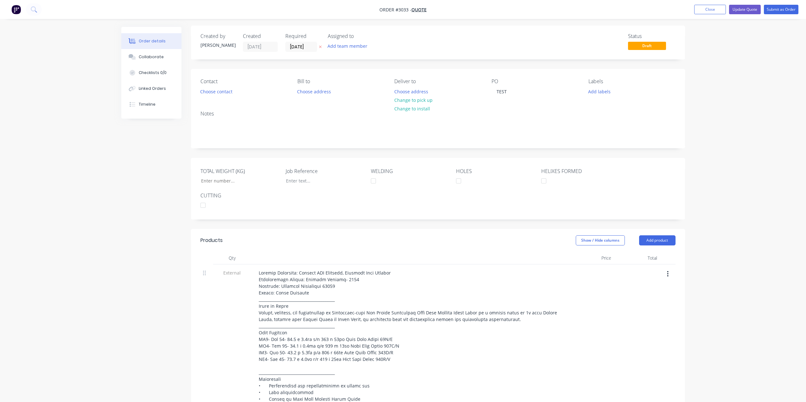
scroll to position [0, 0]
click at [706, 5] on button "Close" at bounding box center [710, 9] width 32 height 9
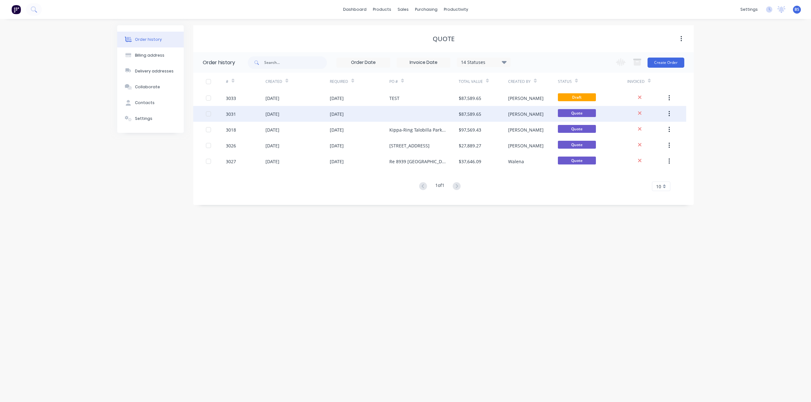
click at [475, 116] on div "$87,589.65" at bounding box center [470, 114] width 22 height 7
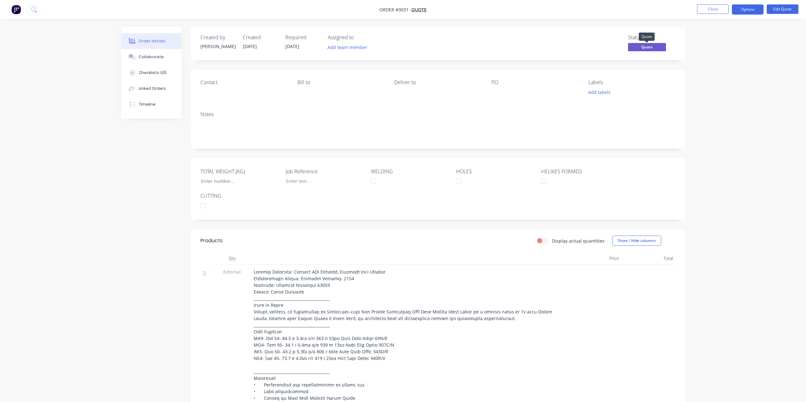
click at [650, 44] on span "Quote" at bounding box center [647, 47] width 38 height 8
click at [744, 10] on button "Options" at bounding box center [748, 9] width 32 height 10
click at [729, 38] on div "Quote" at bounding box center [728, 38] width 58 height 9
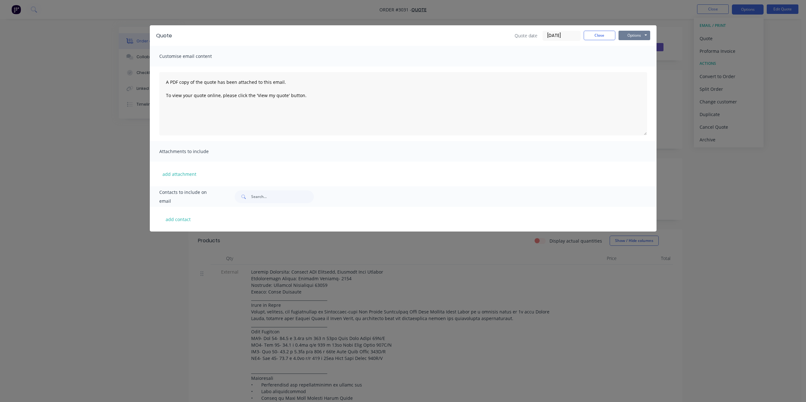
click at [644, 33] on button "Options" at bounding box center [634, 35] width 32 height 9
click at [641, 48] on button "Preview" at bounding box center [638, 46] width 41 height 10
